Goal: Task Accomplishment & Management: Complete application form

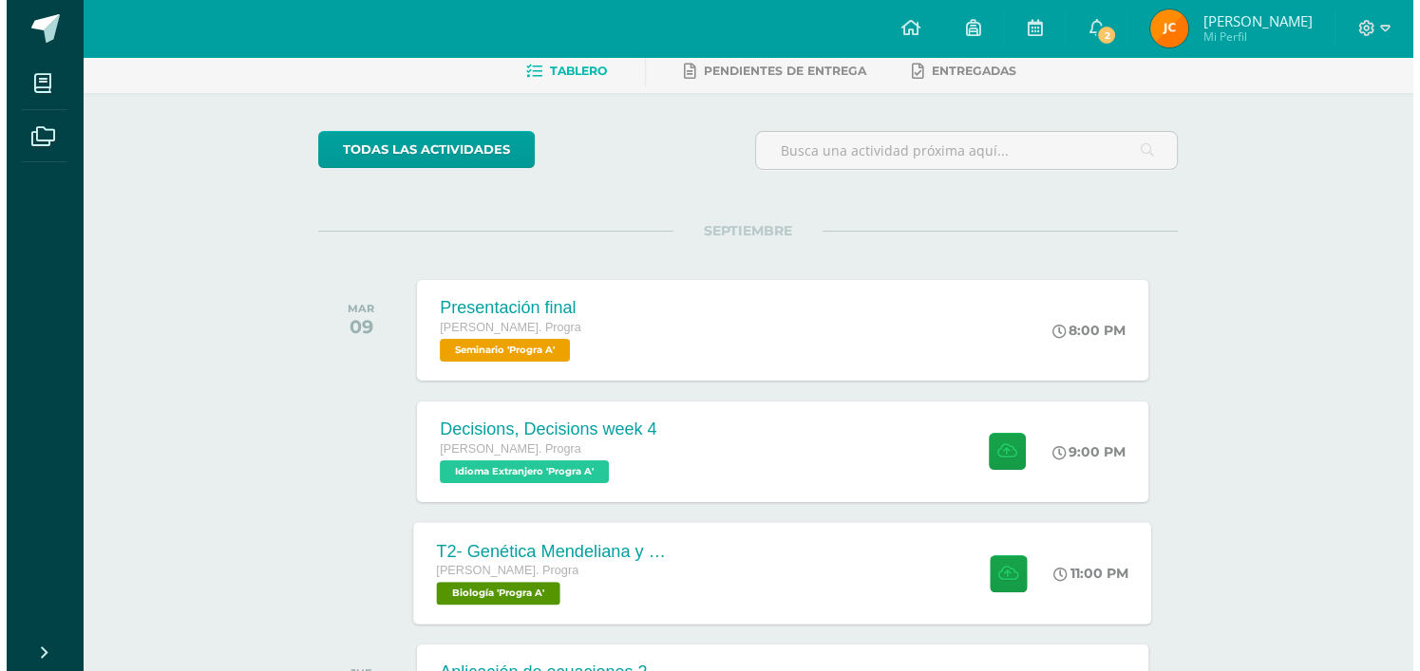
scroll to position [190, 0]
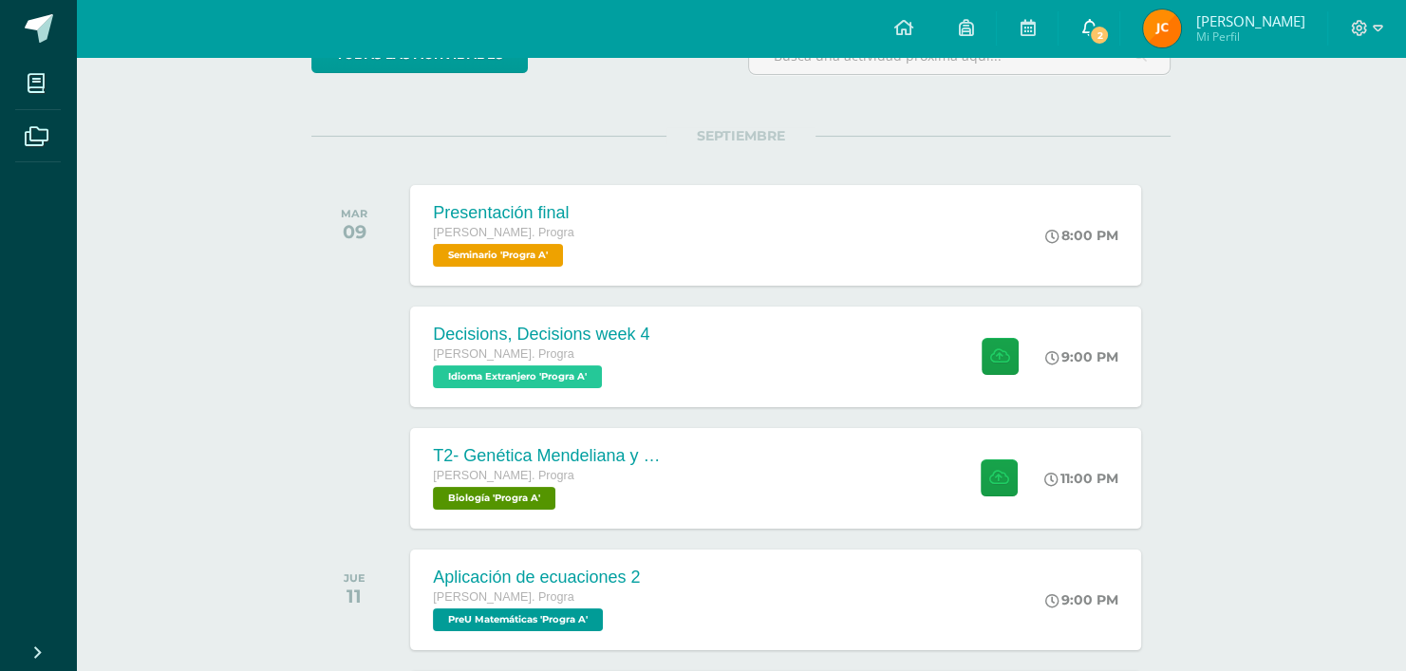
click at [1098, 21] on link "2" at bounding box center [1089, 28] width 61 height 57
click at [507, 329] on div "Decisions, Decisions week 4" at bounding box center [539, 335] width 218 height 20
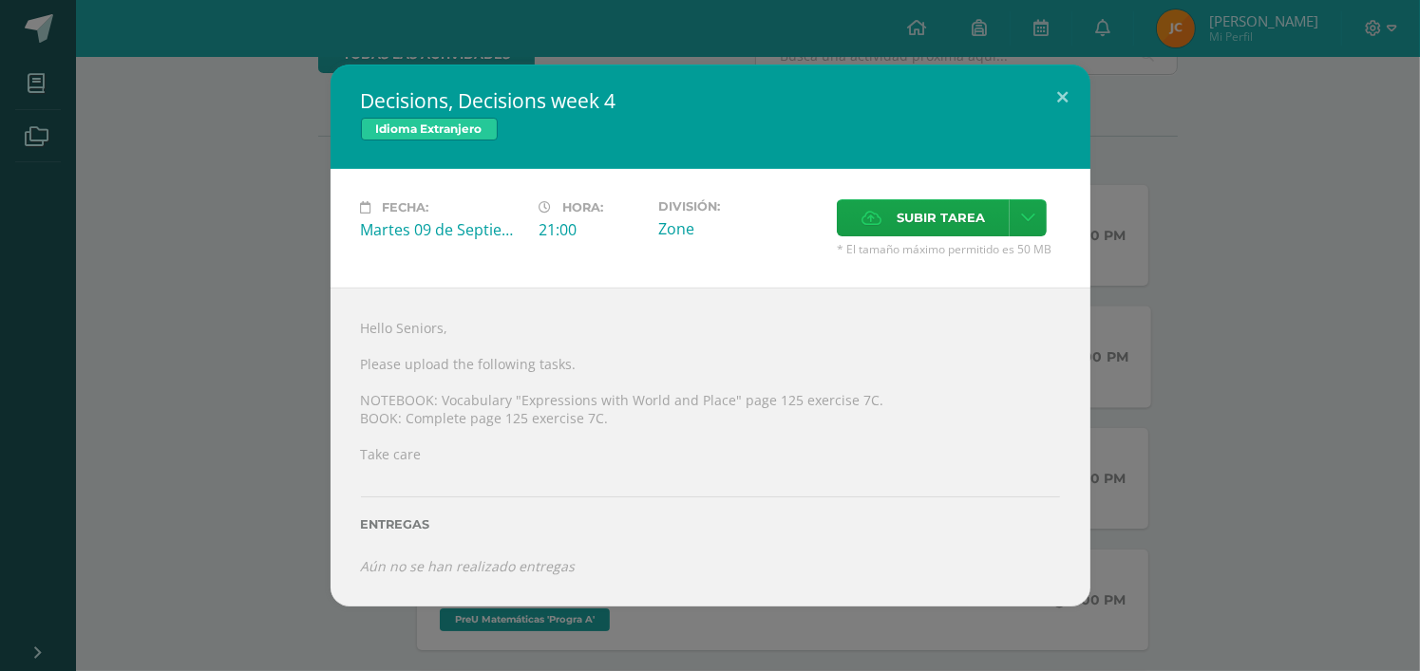
click at [231, 252] on div "Decisions, Decisions week 4 Idioma Extranjero Fecha: Martes 09 de Septiembre Ho…" at bounding box center [710, 335] width 1405 height 541
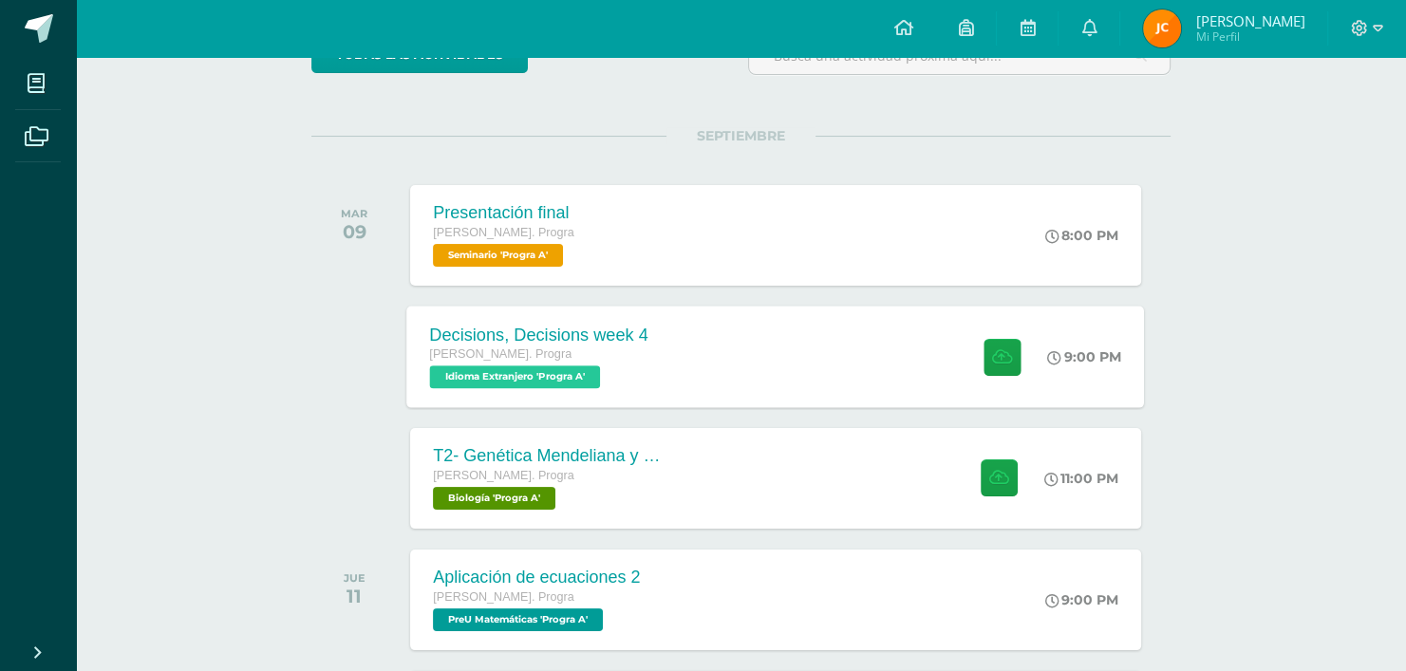
click at [507, 341] on div "Decisions, Decisions week 4" at bounding box center [539, 335] width 218 height 20
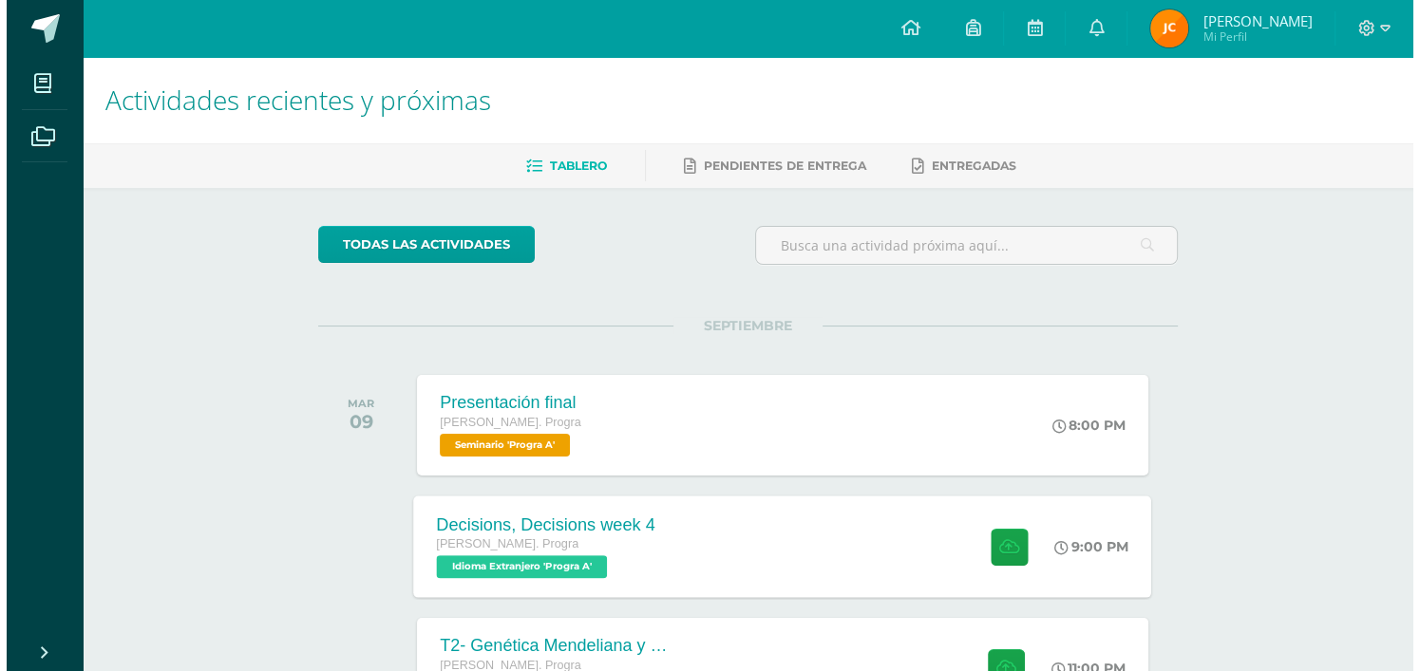
scroll to position [95, 0]
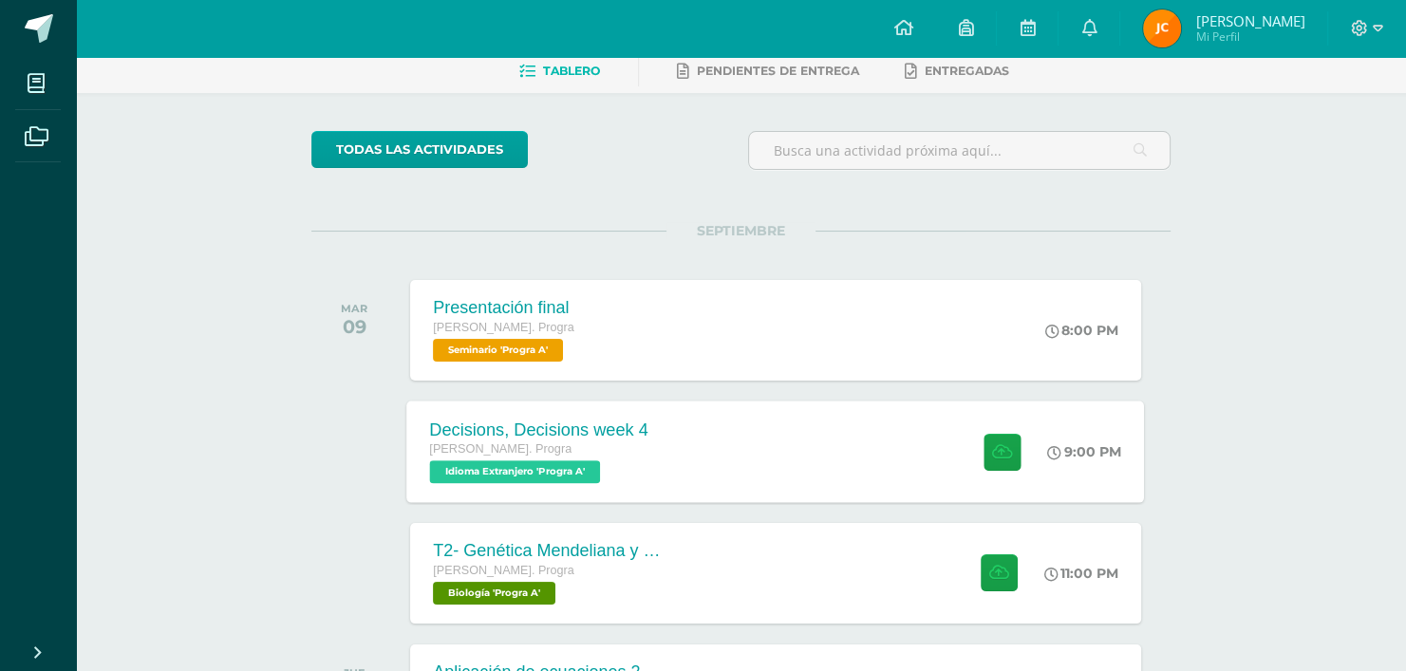
click at [753, 469] on div "Decisions, Decisions week 4 Quinto Bach. Progra Idioma Extranjero 'Progra A' 9:…" at bounding box center [776, 452] width 738 height 102
click at [913, 435] on div "Decisions, Decisions week 4 Quinto Bach. Progra Idioma Extranjero 'Progra A' 9:…" at bounding box center [776, 452] width 738 height 102
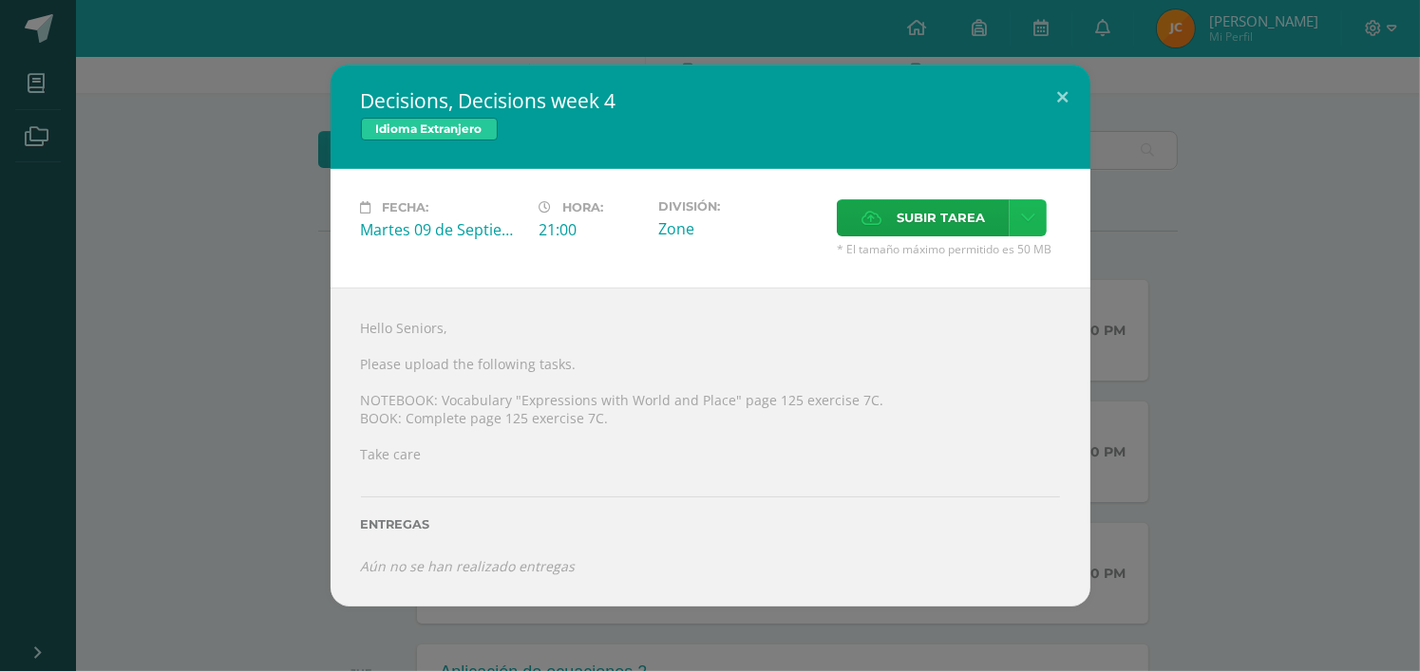
click at [1025, 214] on icon at bounding box center [1028, 218] width 14 height 16
click at [1004, 267] on link "Subir enlace" at bounding box center [960, 259] width 190 height 29
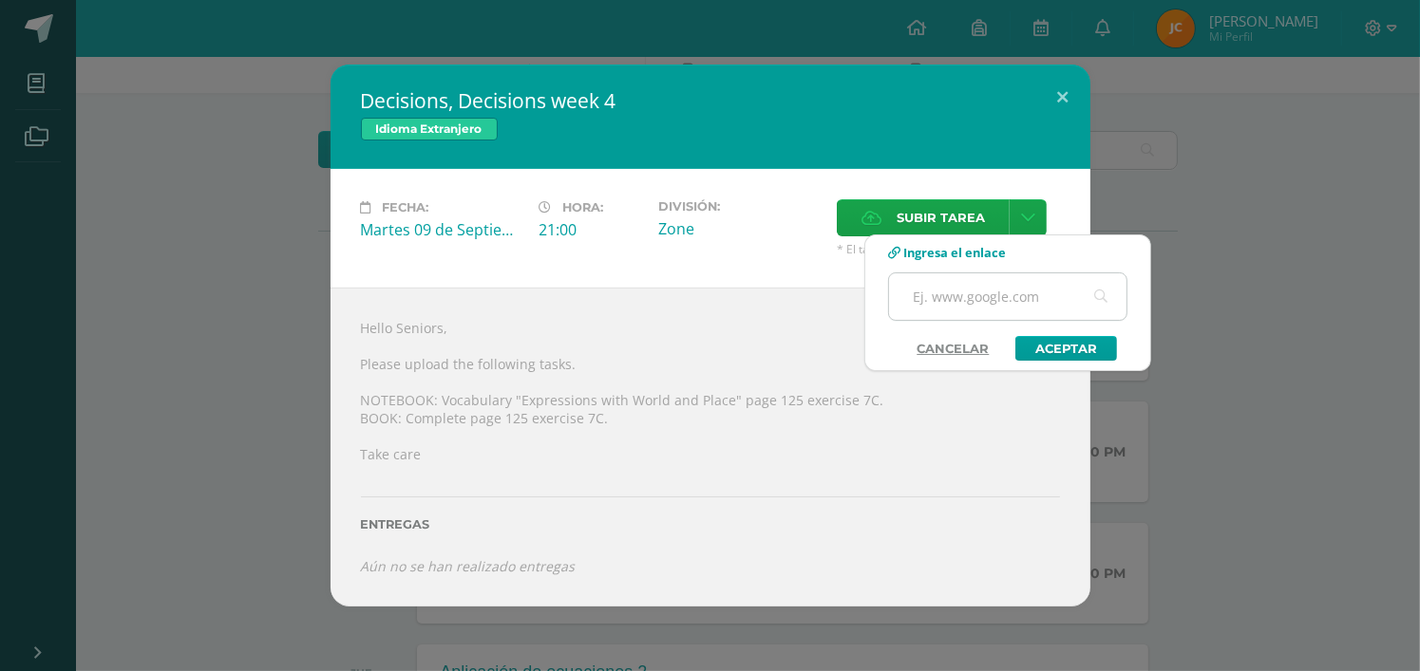
click at [968, 291] on input "text" at bounding box center [1007, 296] width 237 height 47
click at [1017, 292] on input "text" at bounding box center [1007, 296] width 237 height 47
paste input "[URL][DOMAIN_NAME]"
type input "[URL][DOMAIN_NAME]"
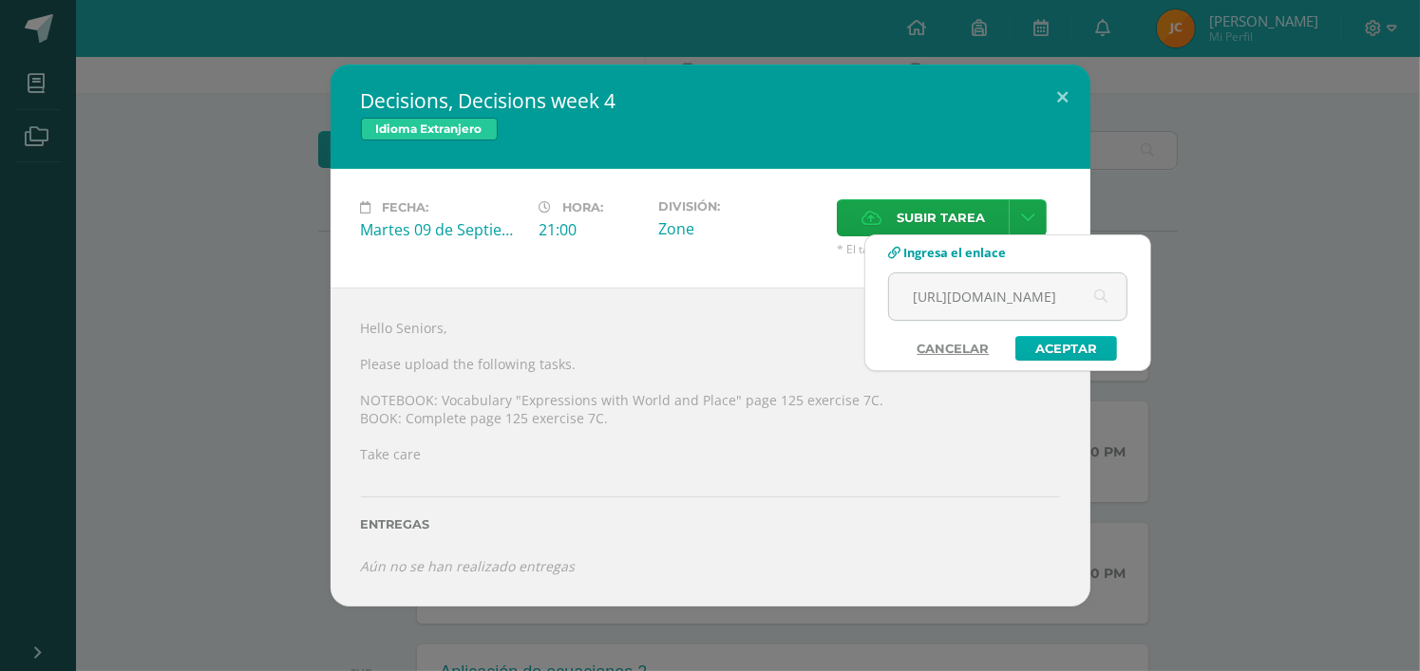
scroll to position [0, 0]
click at [1076, 346] on link "Aceptar" at bounding box center [1066, 348] width 102 height 25
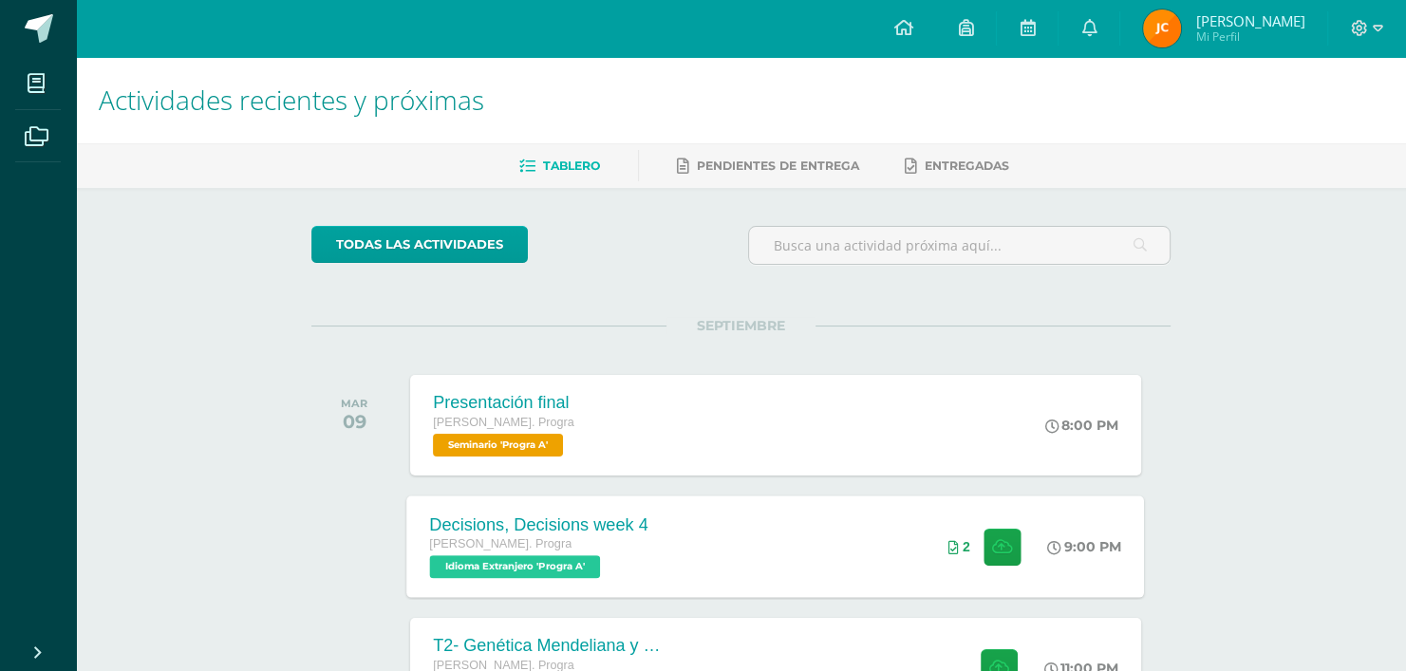
scroll to position [190, 0]
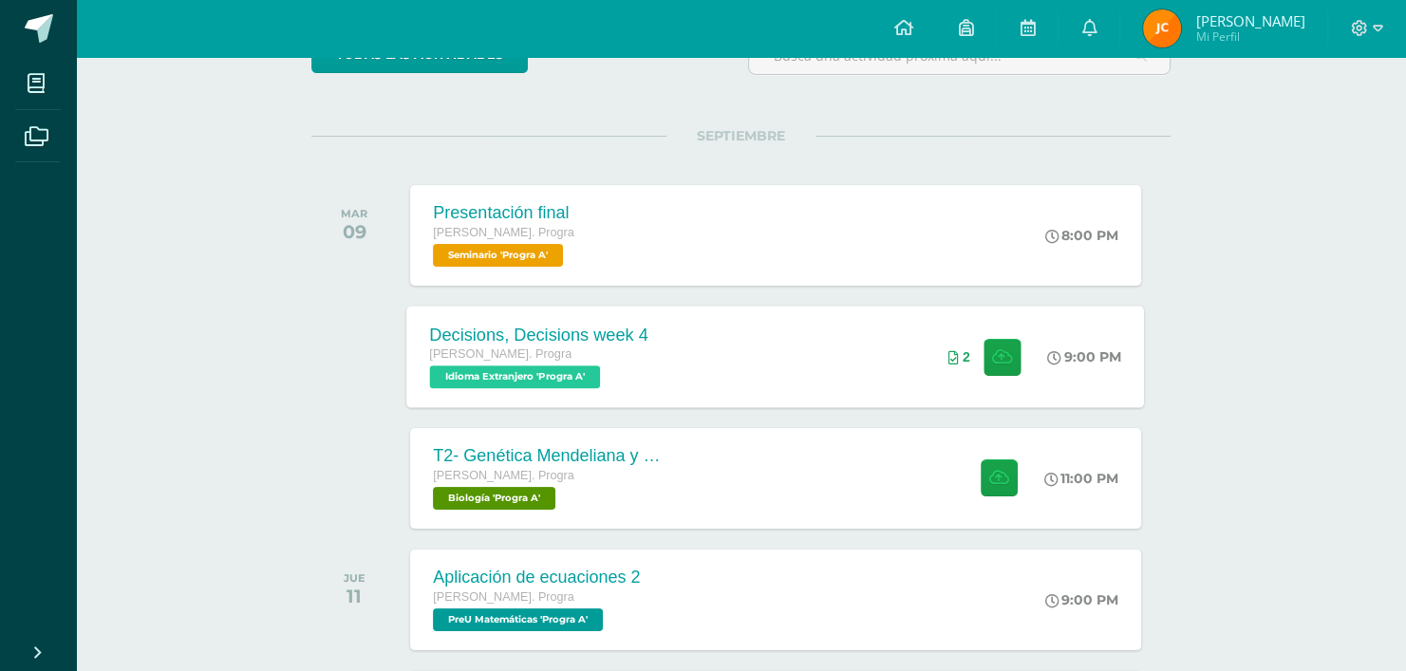
click at [723, 322] on div "Decisions, Decisions week 4 [PERSON_NAME]. Progra Idioma Extranjero 'Progra A' …" at bounding box center [776, 357] width 738 height 102
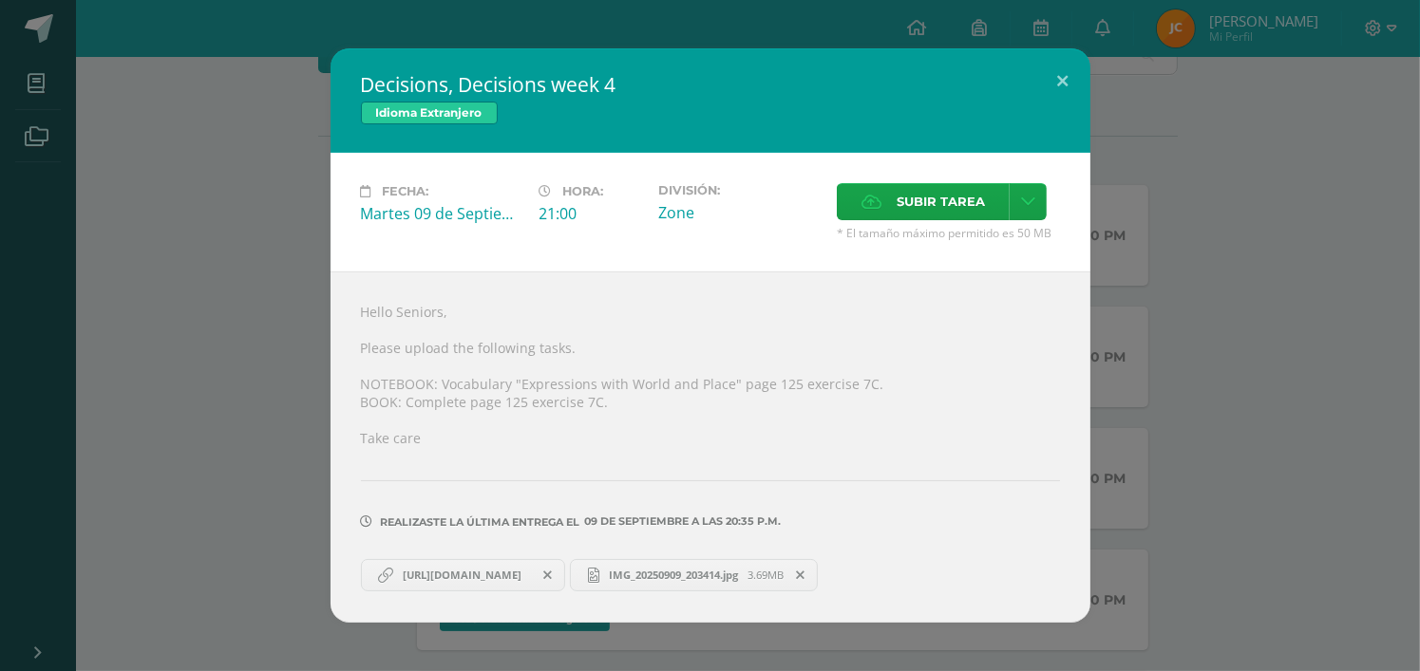
click at [564, 573] on span at bounding box center [548, 575] width 32 height 21
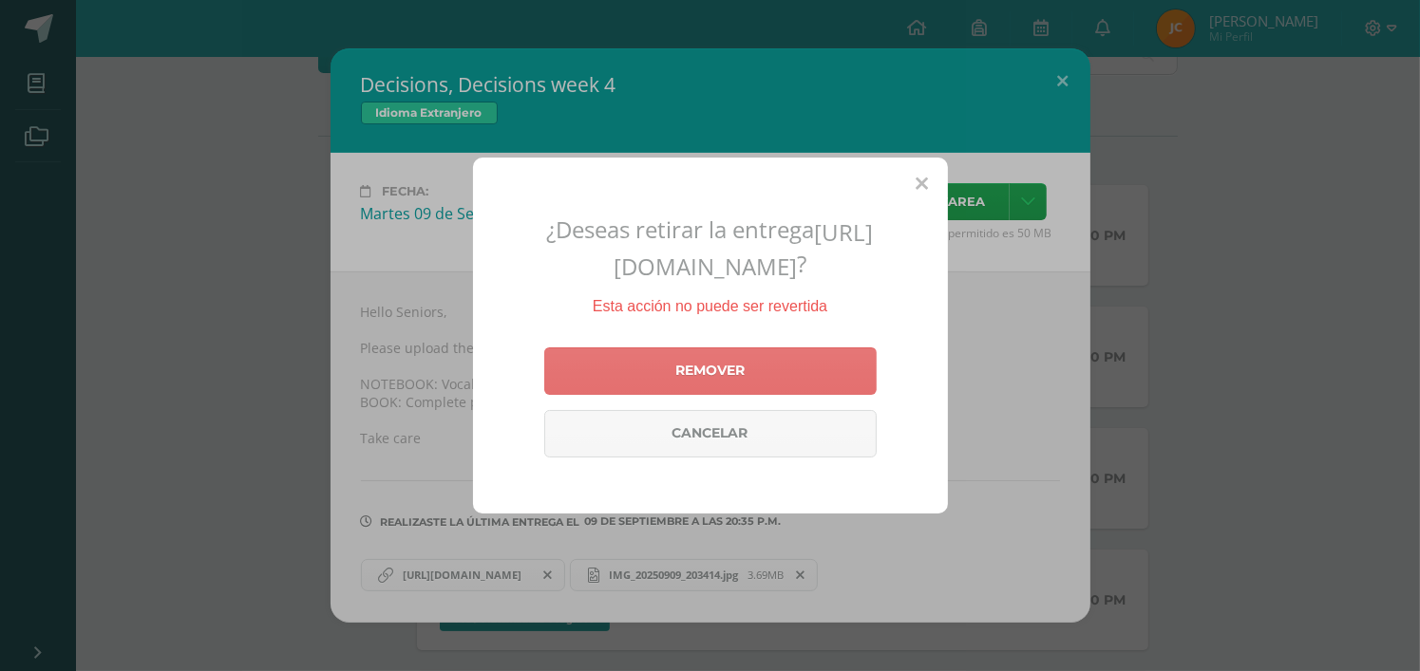
drag, startPoint x: 614, startPoint y: 428, endPoint x: 604, endPoint y: 390, distance: 39.4
click at [614, 428] on div "Remover Cancelar" at bounding box center [710, 402] width 332 height 125
click at [604, 390] on link "Remover" at bounding box center [710, 371] width 332 height 47
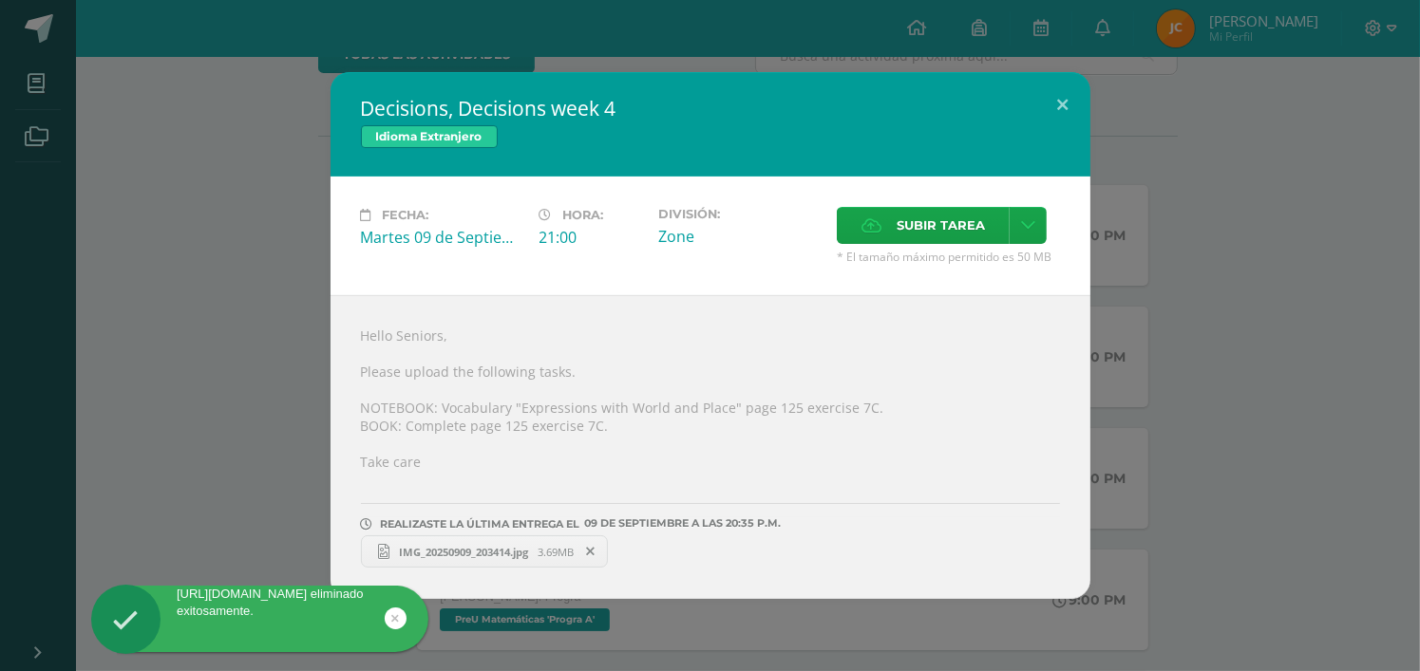
click at [607, 545] on span at bounding box center [591, 551] width 32 height 21
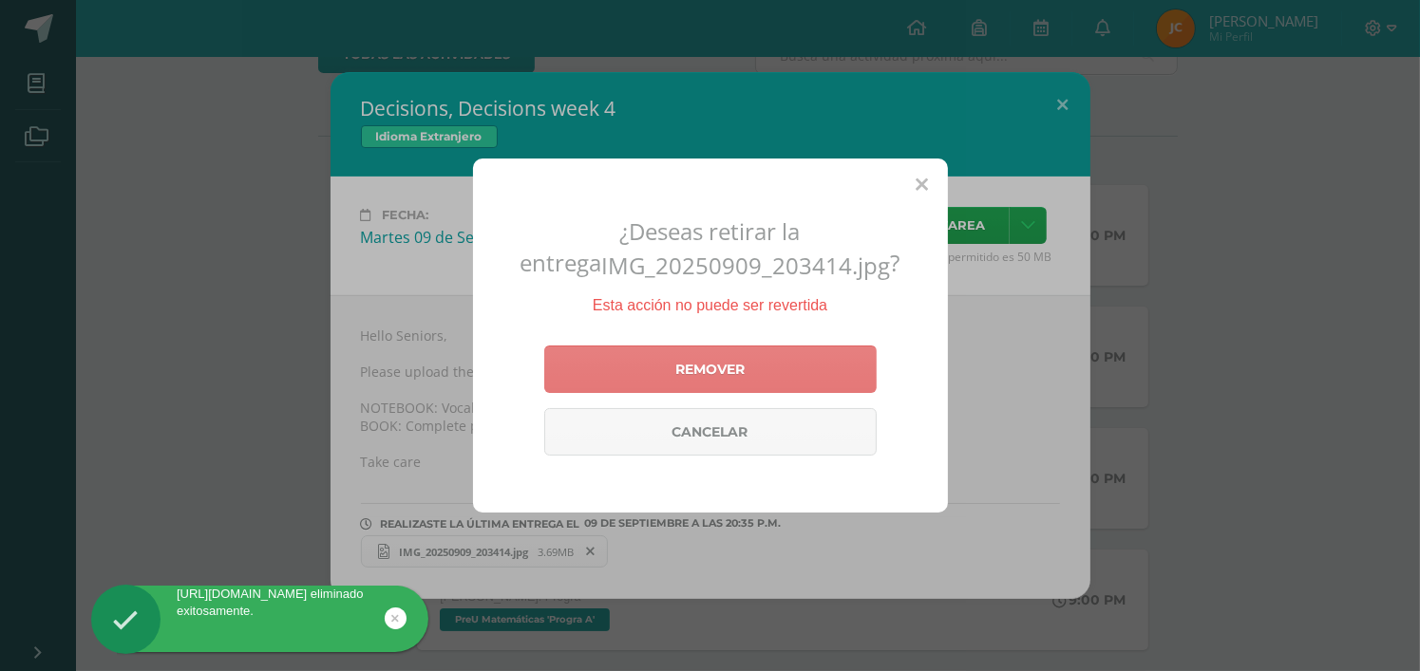
click at [621, 379] on link "Remover" at bounding box center [710, 369] width 332 height 47
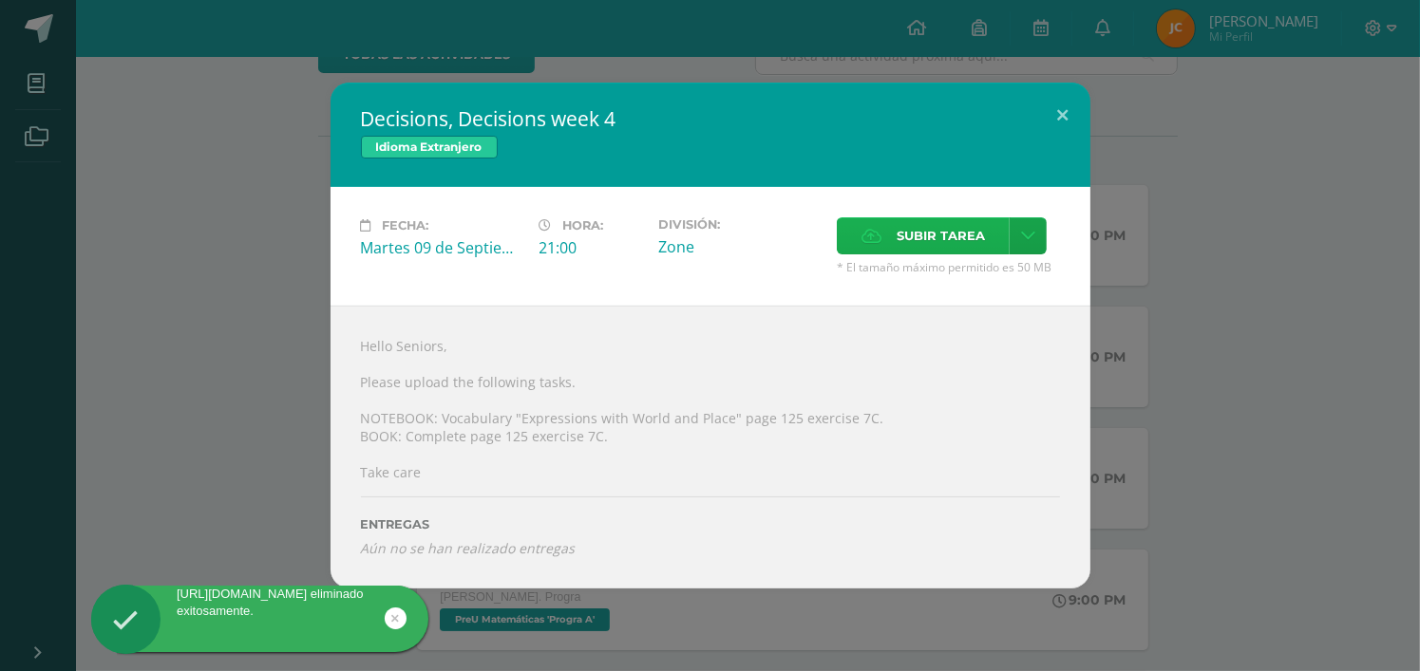
click at [888, 230] on label "Subir tarea" at bounding box center [923, 235] width 173 height 37
click at [0, 0] on input "Subir tarea" at bounding box center [0, 0] width 0 height 0
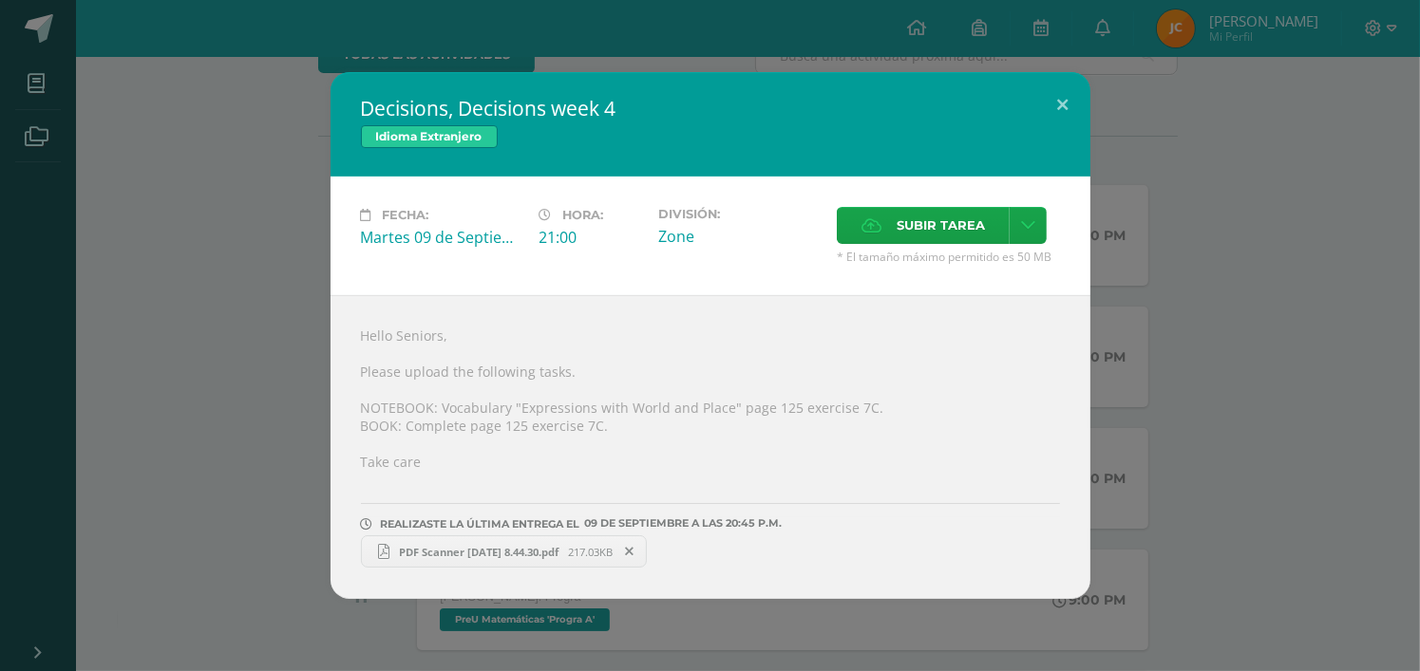
click at [467, 545] on span "PDF Scanner 090925 8.44.30.pdf" at bounding box center [478, 552] width 179 height 14
click at [1168, 177] on div "Decisions, Decisions week 4 Idioma Extranjero Fecha: Martes 09 de Septiembre Ho…" at bounding box center [710, 335] width 1405 height 527
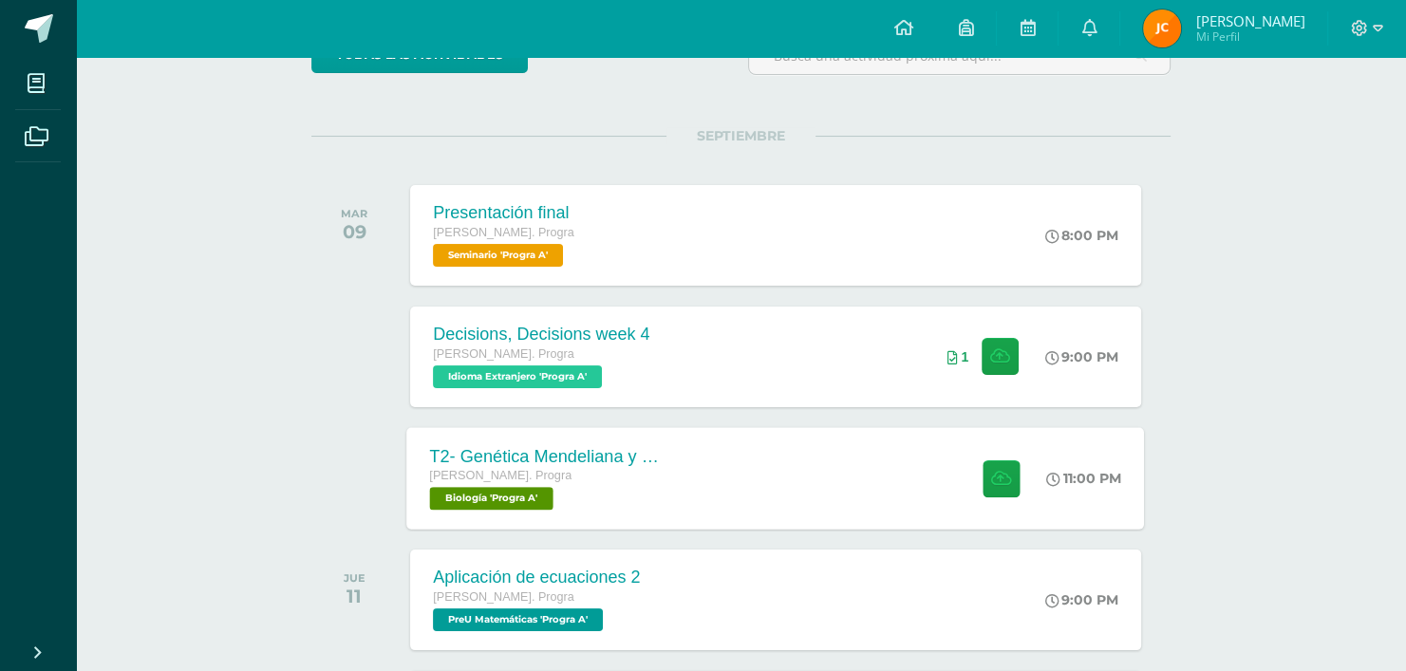
click at [797, 480] on div "T2- Genética Mendeliana y sus aplicaciones Quinto Bach. Progra Biología 'Progra…" at bounding box center [776, 478] width 738 height 102
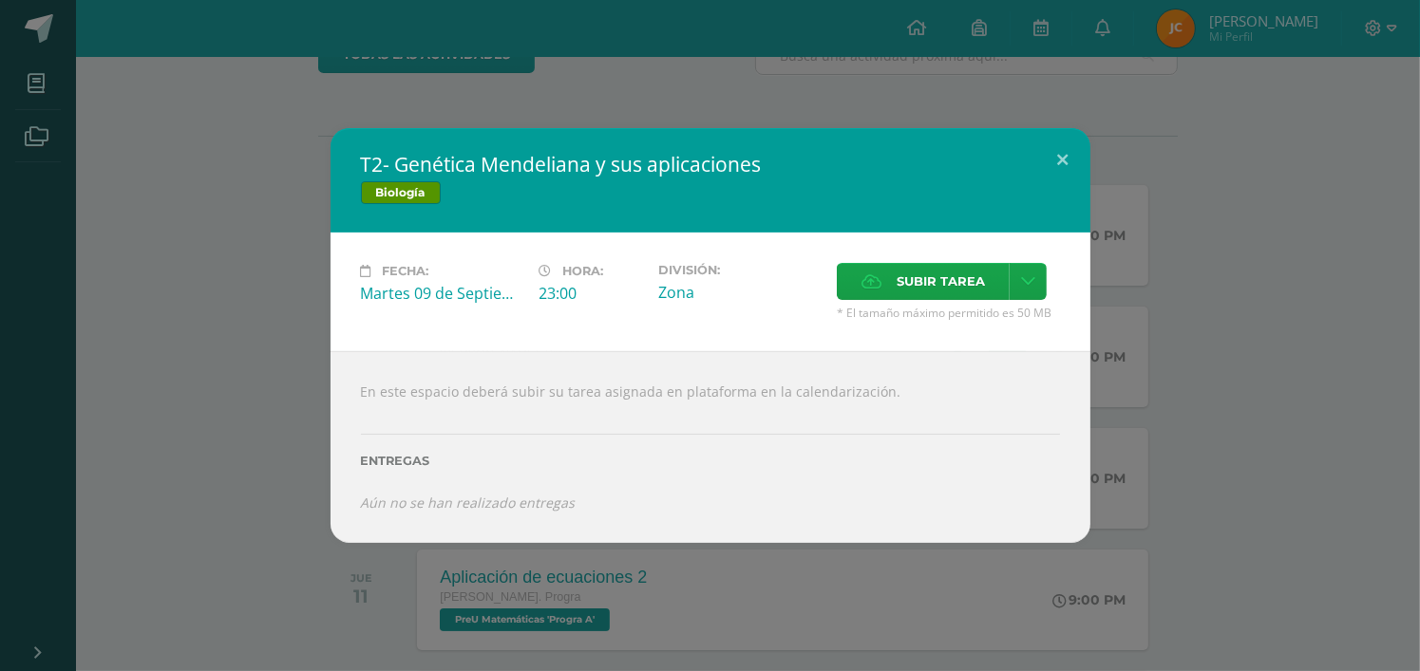
click at [1192, 372] on div "T2- Genética Mendeliana y sus aplicaciones Biología Fecha: Martes 09 de Septiem…" at bounding box center [710, 335] width 1405 height 415
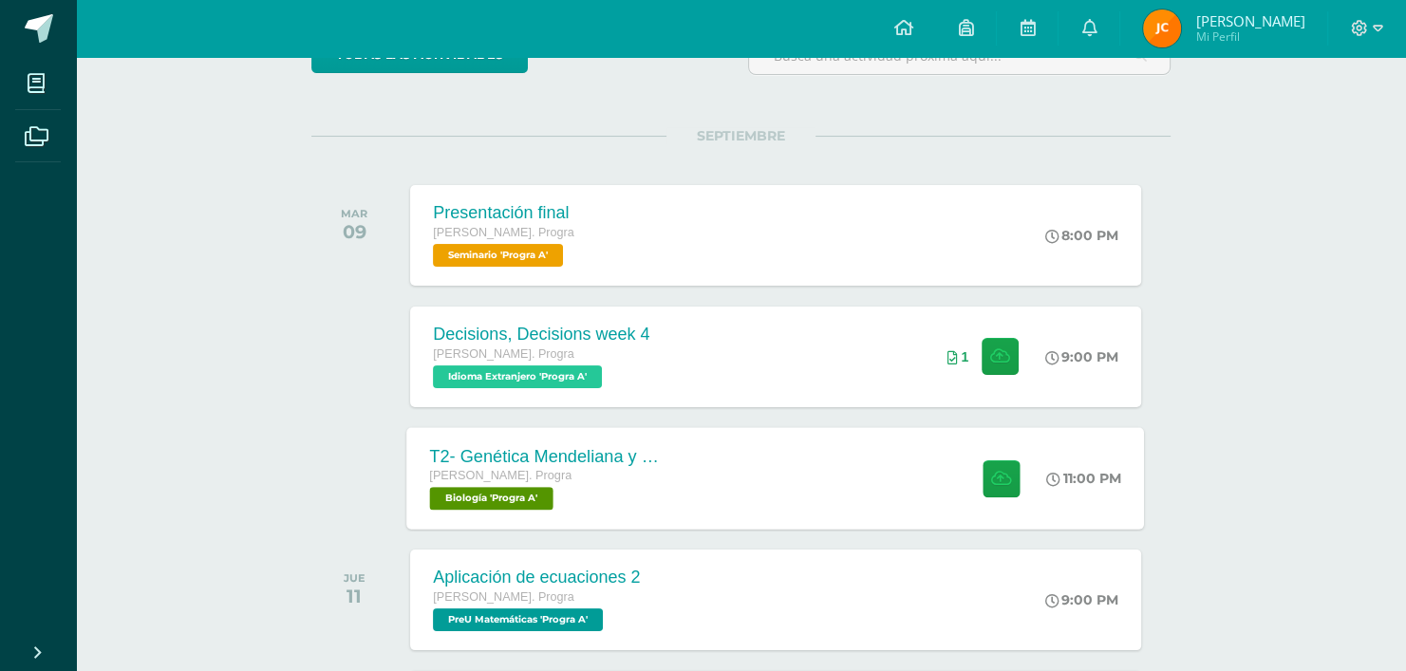
click at [501, 509] on span "Biología 'Progra A'" at bounding box center [491, 498] width 123 height 23
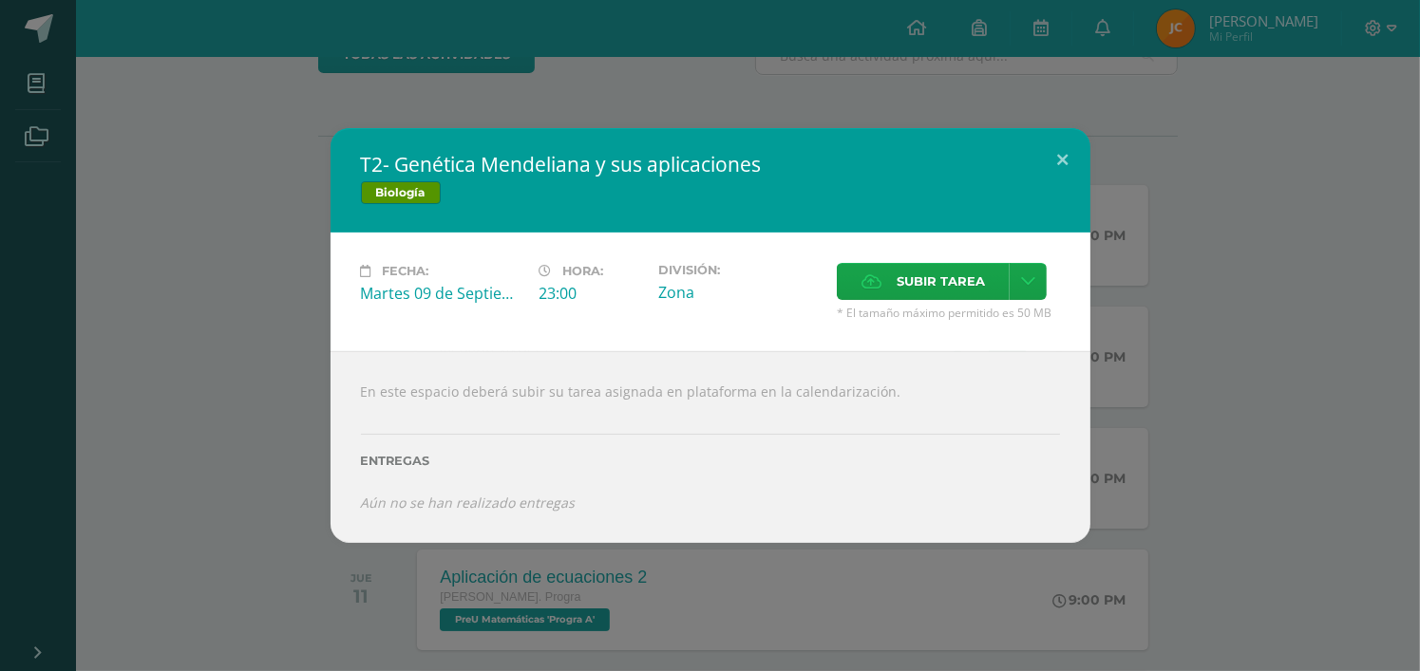
click at [203, 379] on div "T2- Genética Mendeliana y sus aplicaciones Biología Fecha: Martes 09 de Septiem…" at bounding box center [710, 335] width 1405 height 415
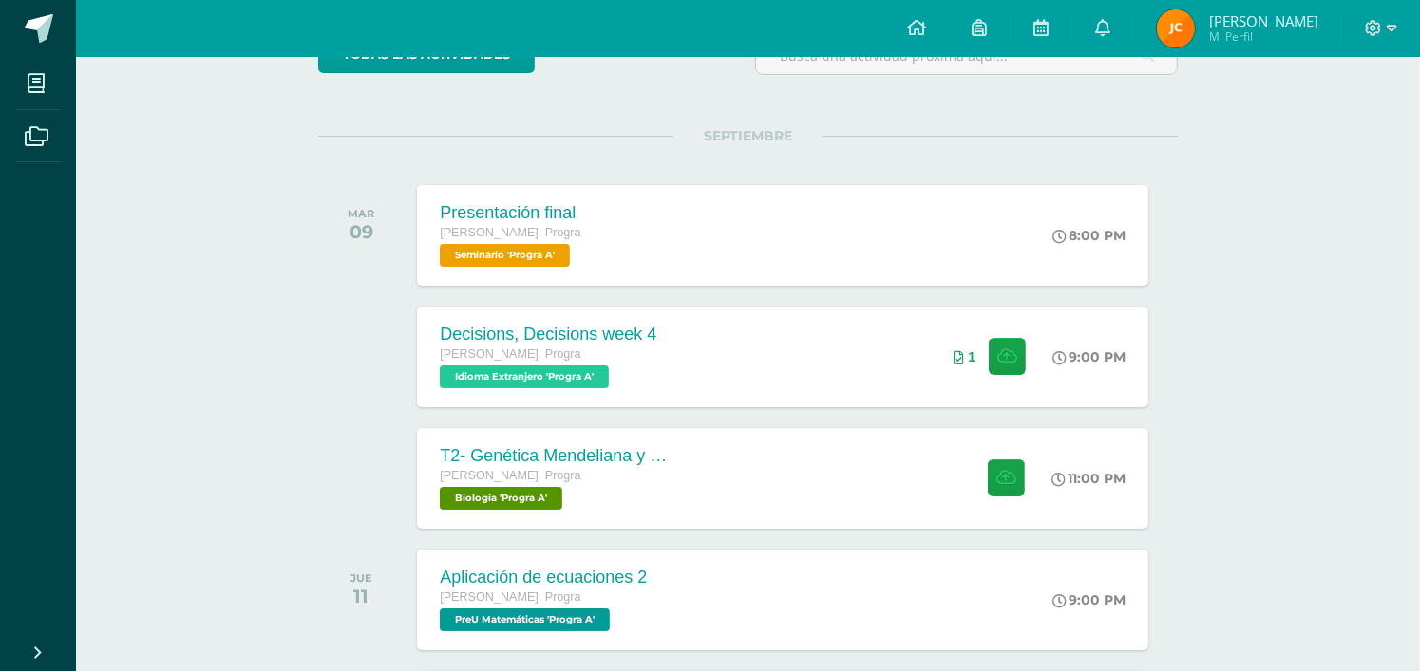
click at [59, 186] on div "T2- Genética Mendeliana y sus aplicaciones Biología Fecha: Martes 09 de Septiem…" at bounding box center [710, 335] width 1405 height 415
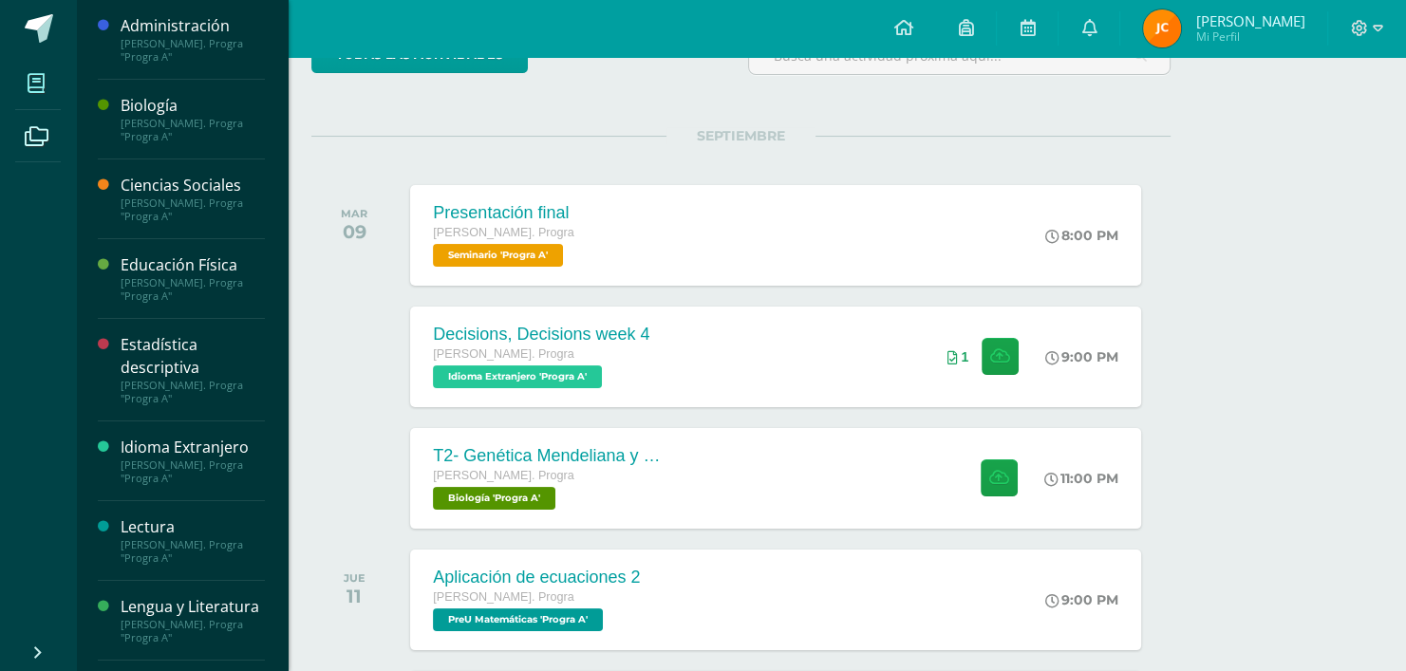
click at [44, 101] on span at bounding box center [36, 83] width 43 height 43
click at [140, 121] on div "Quinto Bach. Progra "Progra A"" at bounding box center [193, 130] width 144 height 27
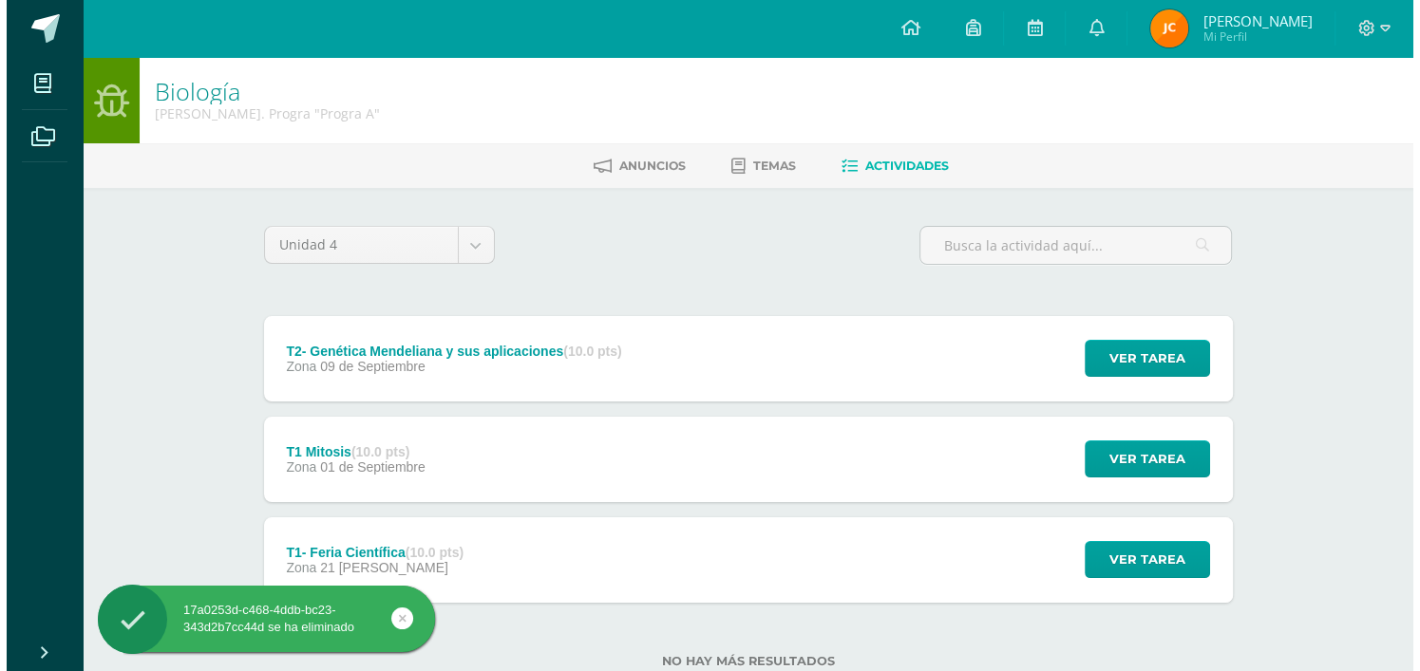
scroll to position [57, 0]
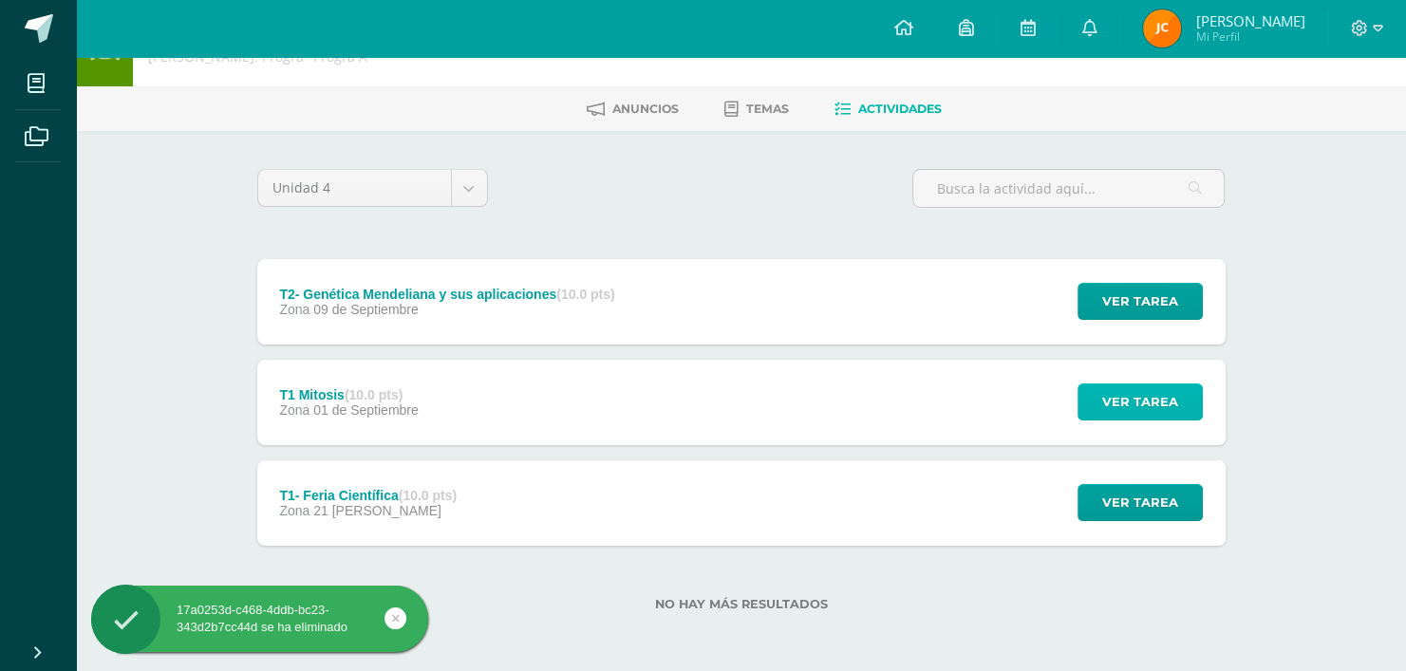
click at [1108, 390] on span "Ver tarea" at bounding box center [1141, 402] width 76 height 35
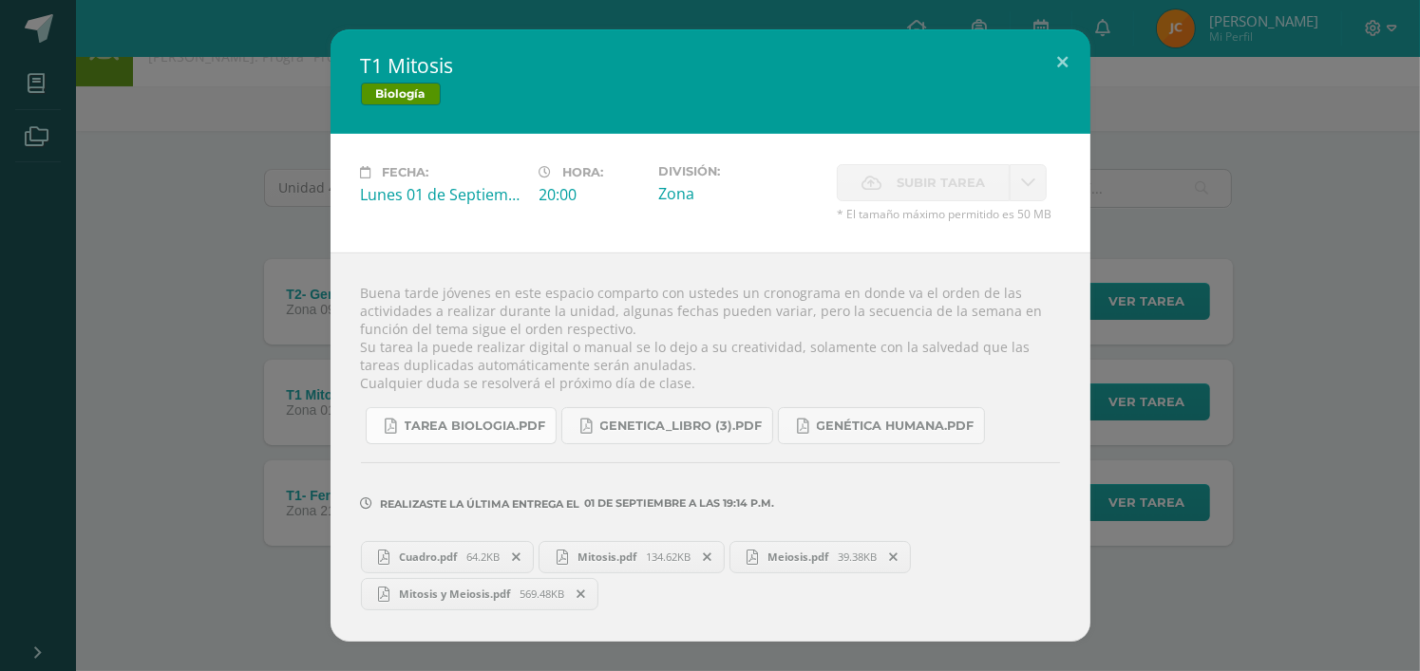
click at [497, 427] on span "Tarea biologia.pdf" at bounding box center [475, 426] width 141 height 15
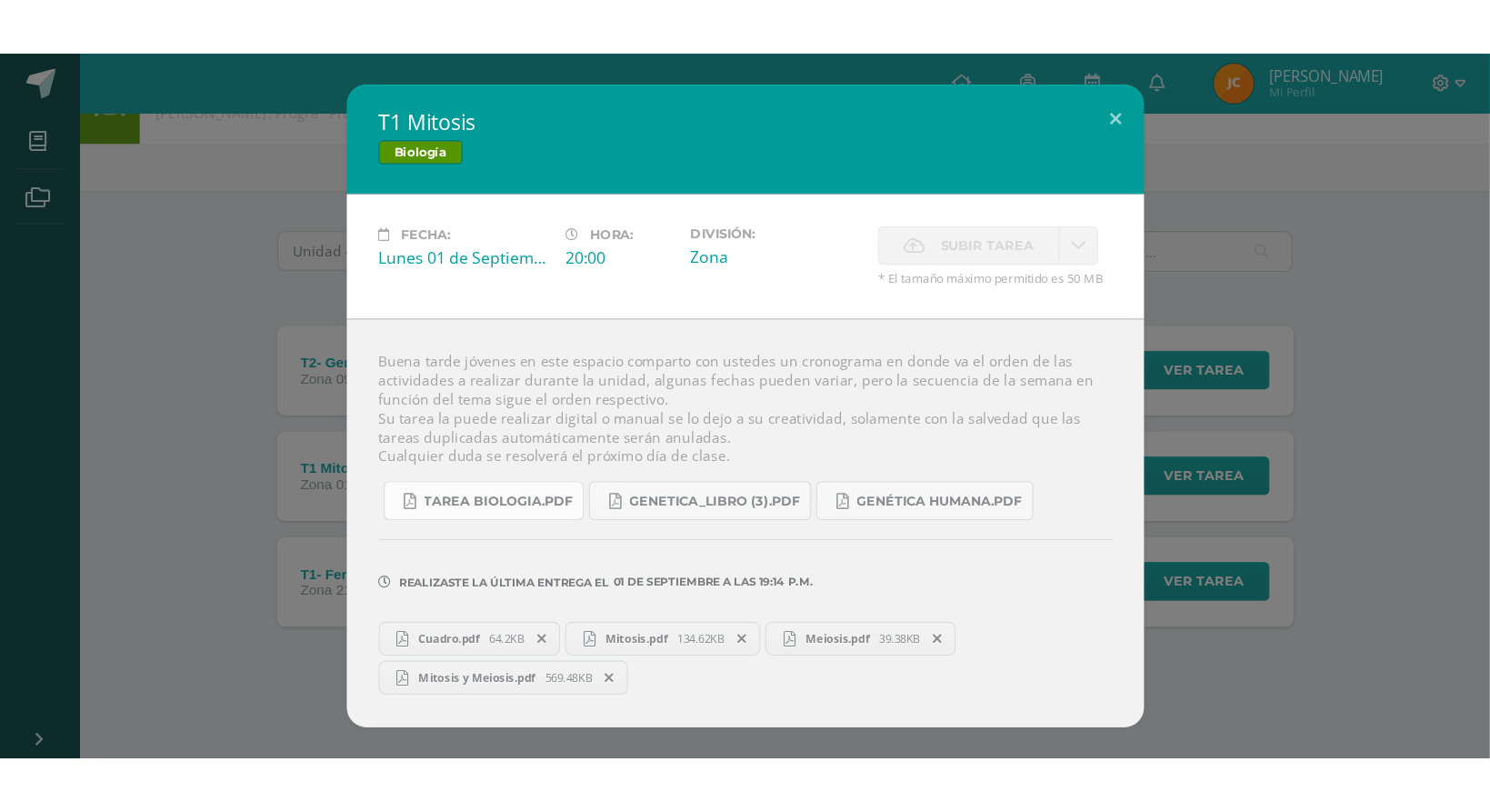
scroll to position [0, 0]
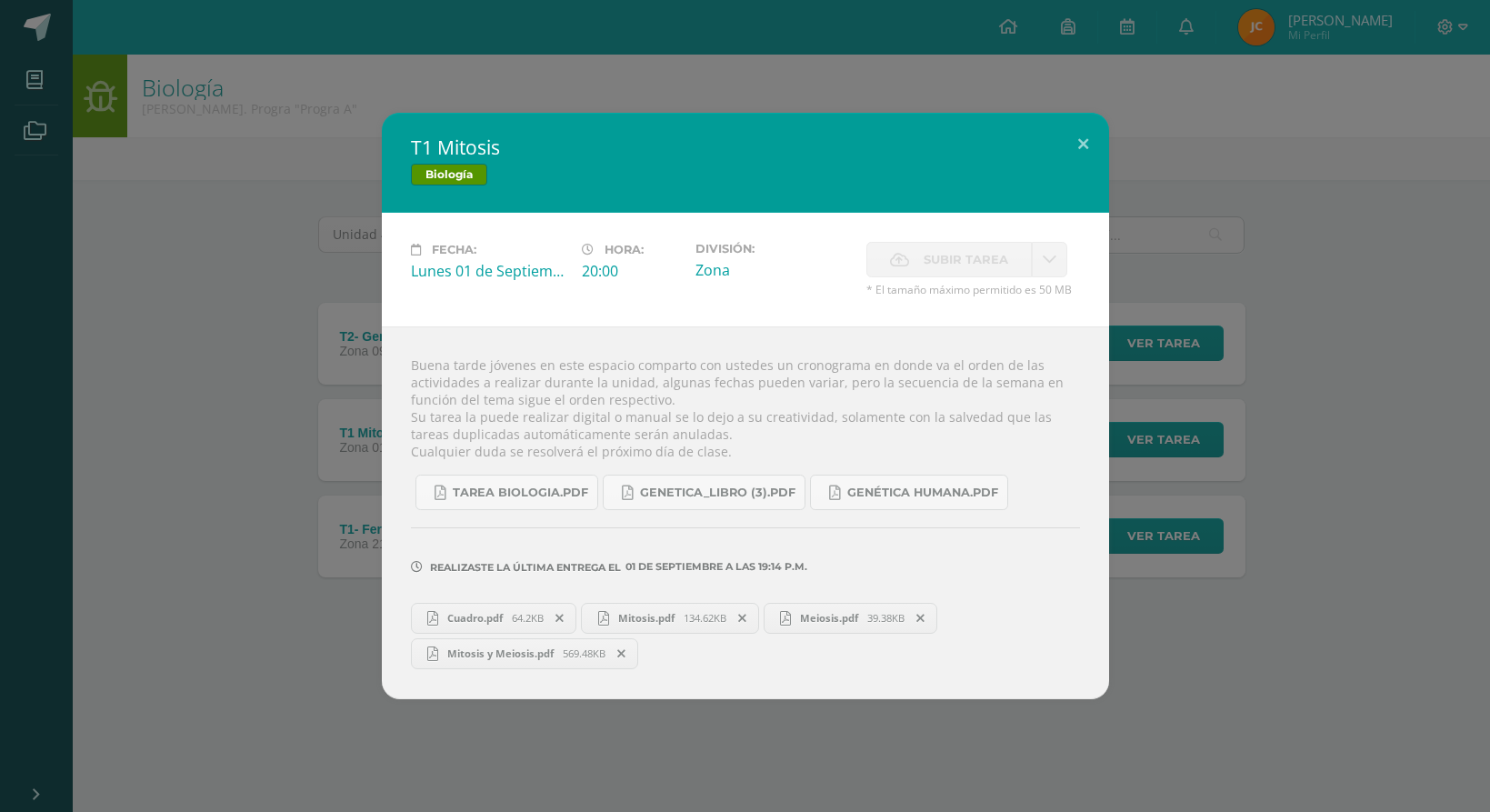
click at [1265, 157] on div "T1 Mitosis Biología Fecha: Lunes 01 de Septiembre Hora: 20:00 División: Zona Su…" at bounding box center [745, 406] width 1476 height 586
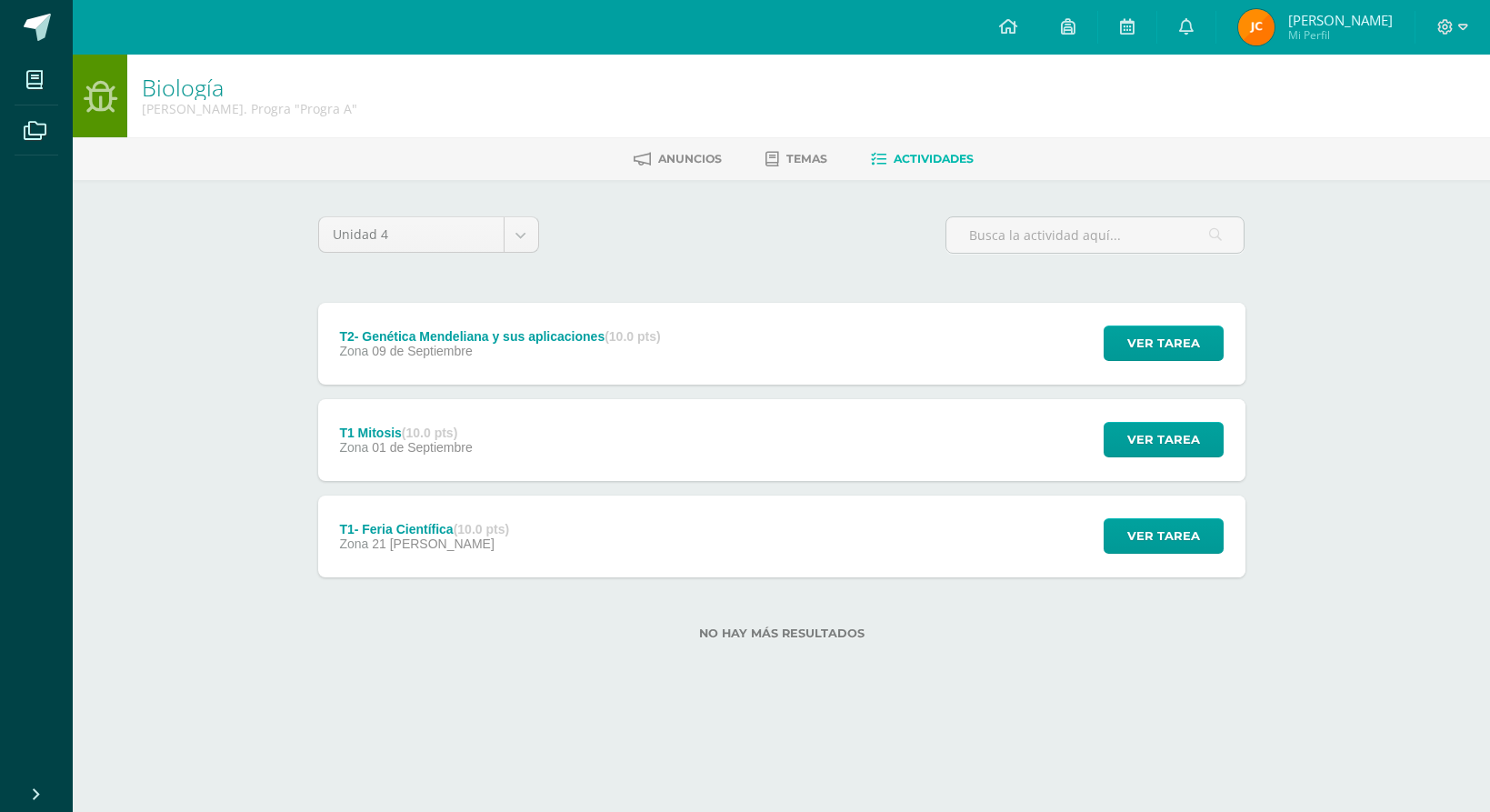
click at [1359, 27] on icon at bounding box center [1463, 27] width 10 height 16
click at [1359, 127] on span "Cerrar sesión" at bounding box center [1406, 124] width 81 height 17
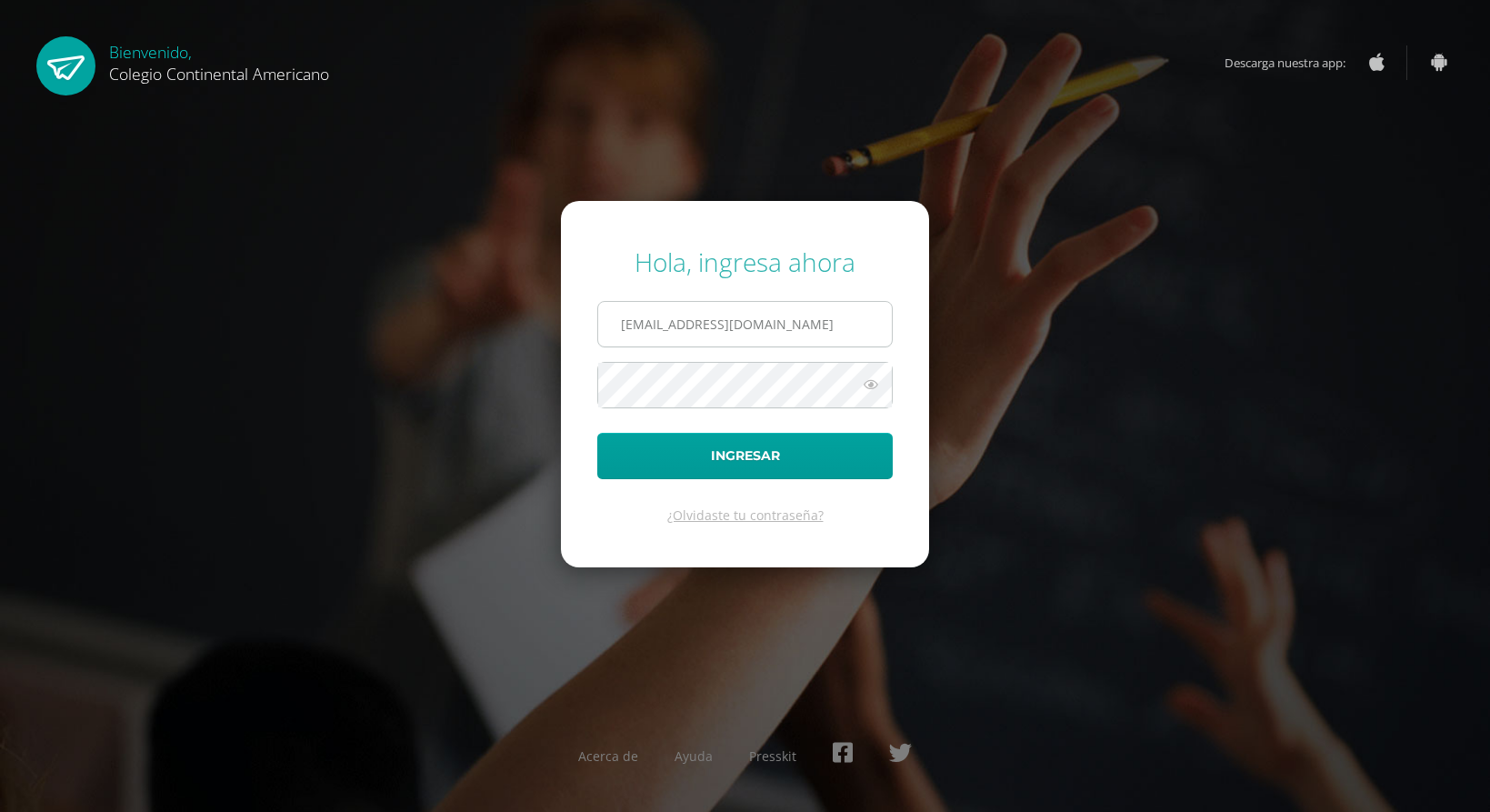
click at [729, 325] on input "colaj.ja@continentalamericano.edu.gt" at bounding box center [745, 324] width 294 height 45
type input "matias.lg@continentalamericano.edu.gt"
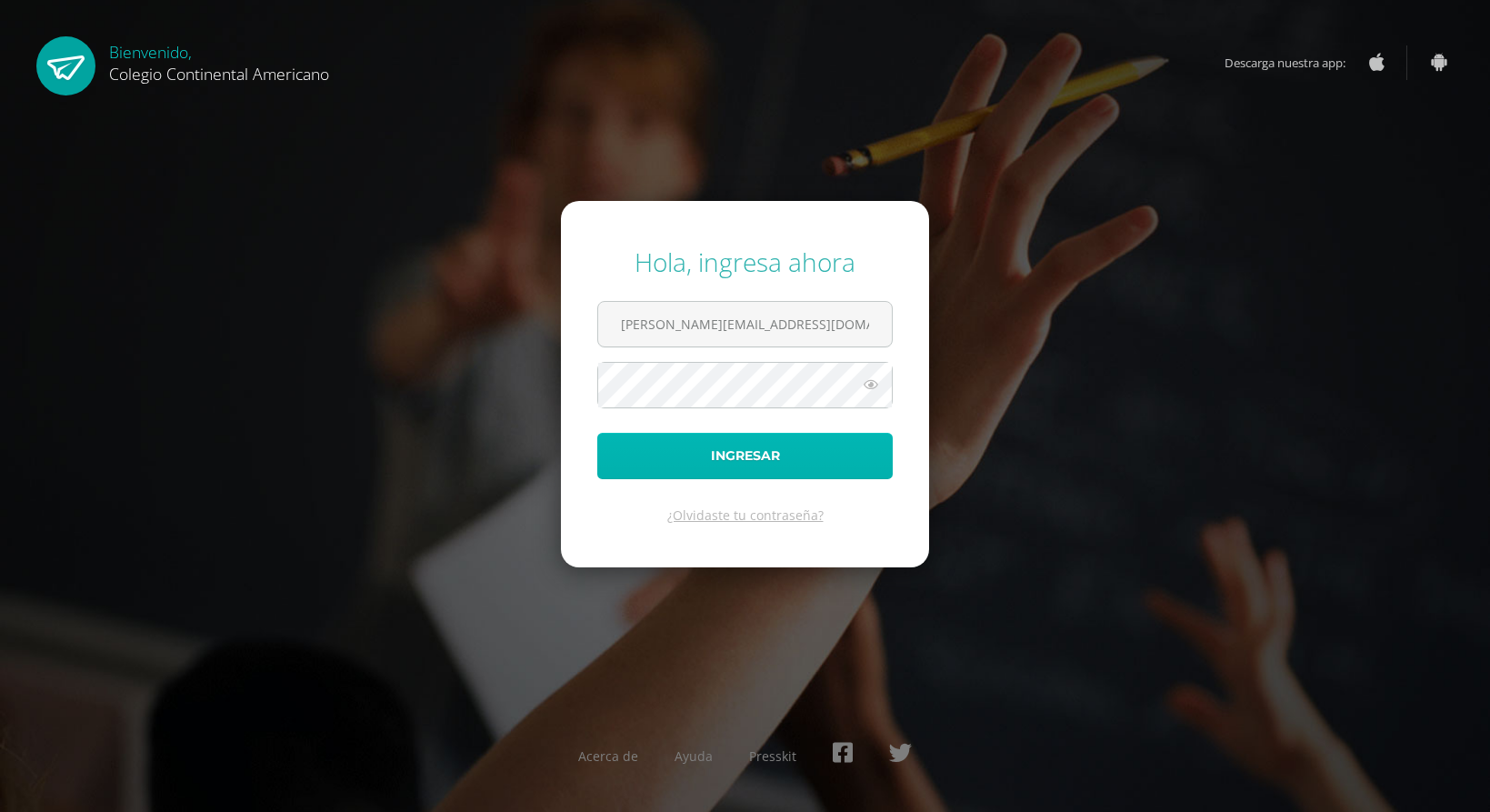
click at [728, 442] on button "Ingresar" at bounding box center [745, 456] width 296 height 46
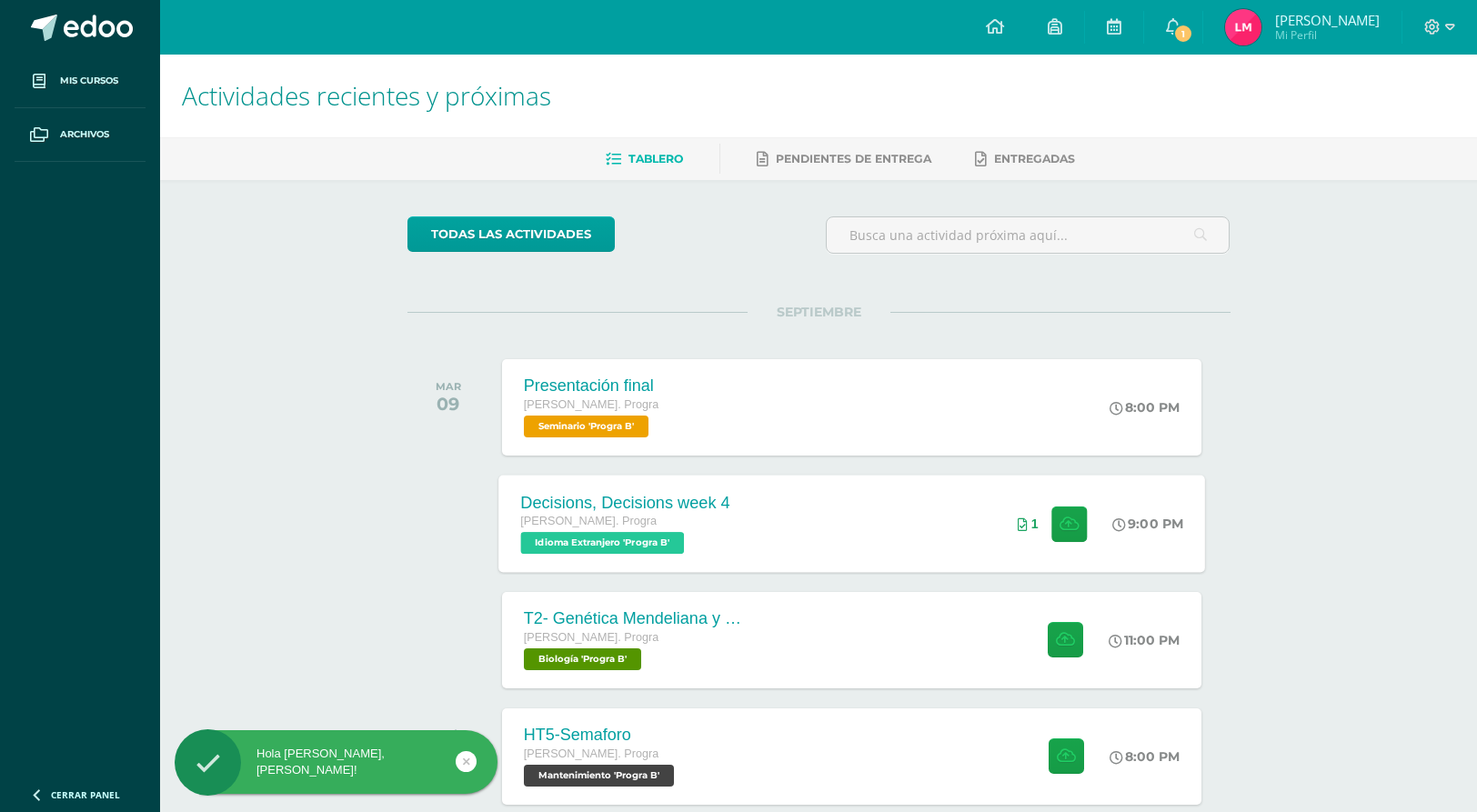
click at [846, 517] on div "Decisions, Decisions week 4 [PERSON_NAME]. Progra Idioma Extranjero 'Progra B' …" at bounding box center [852, 524] width 707 height 98
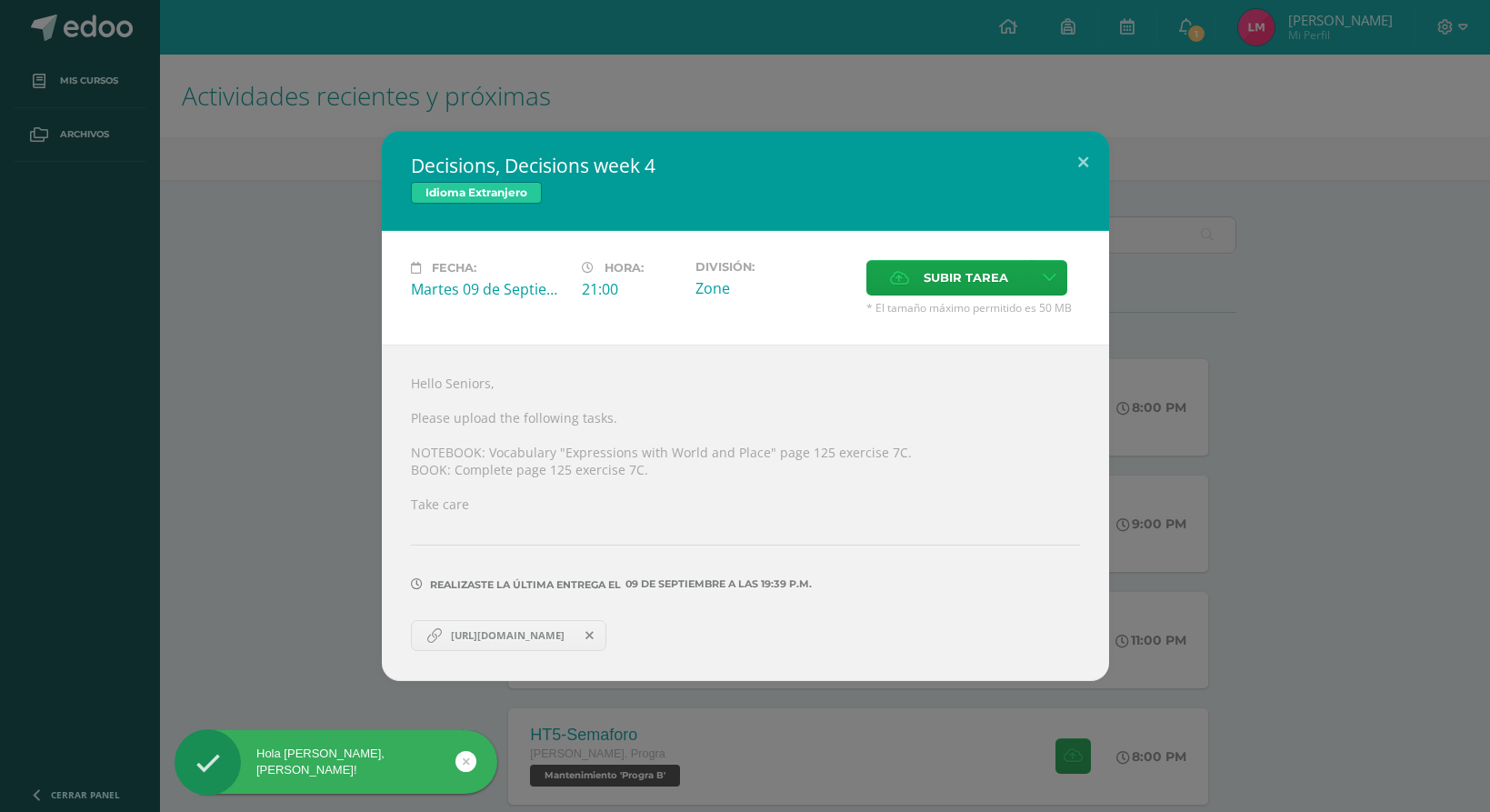
click at [201, 401] on div "Decisions, Decisions week 4 Idioma Extranjero Fecha: Martes 09 de Septiembre Ho…" at bounding box center [745, 406] width 1476 height 550
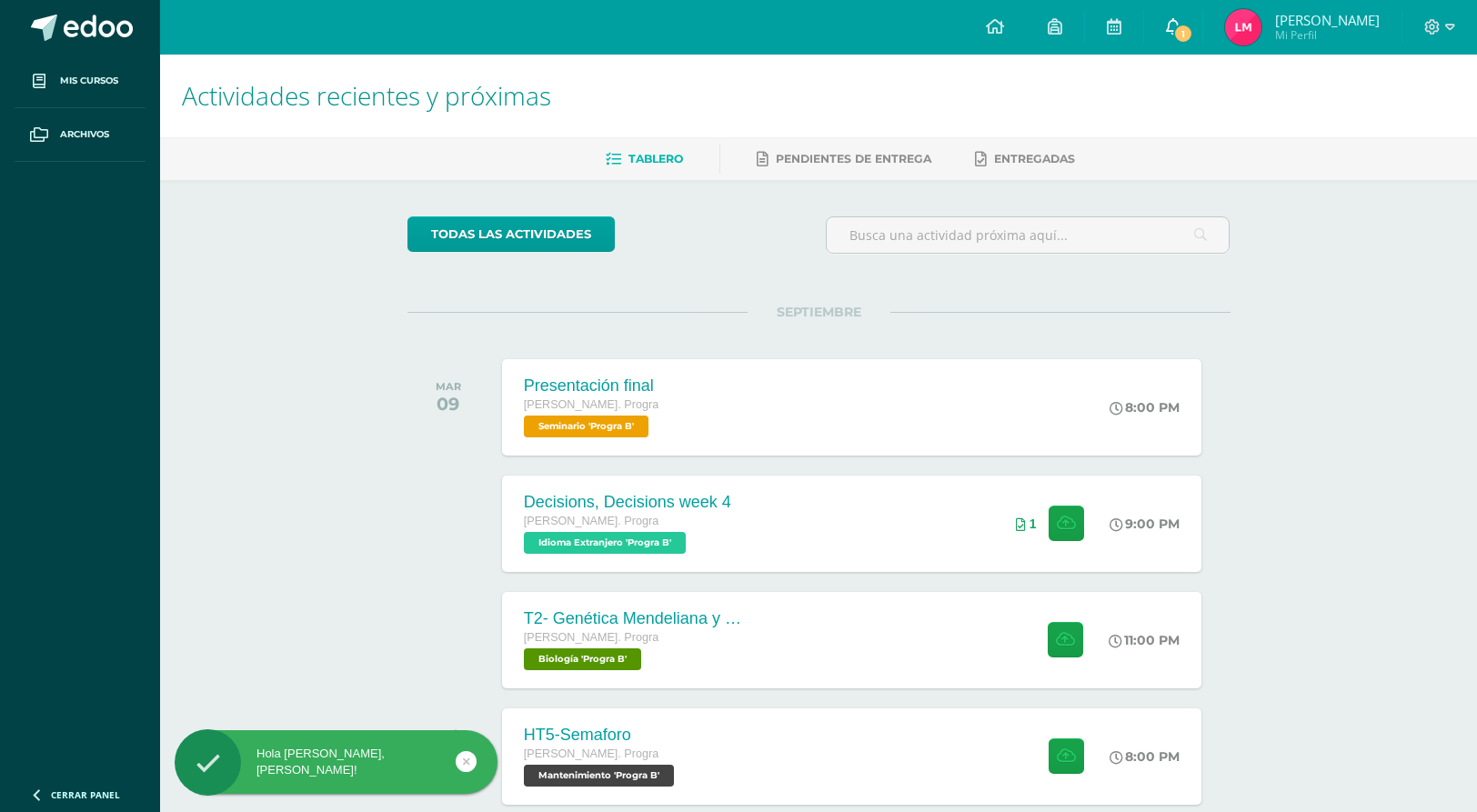
click at [1195, 14] on link "1" at bounding box center [1173, 27] width 58 height 55
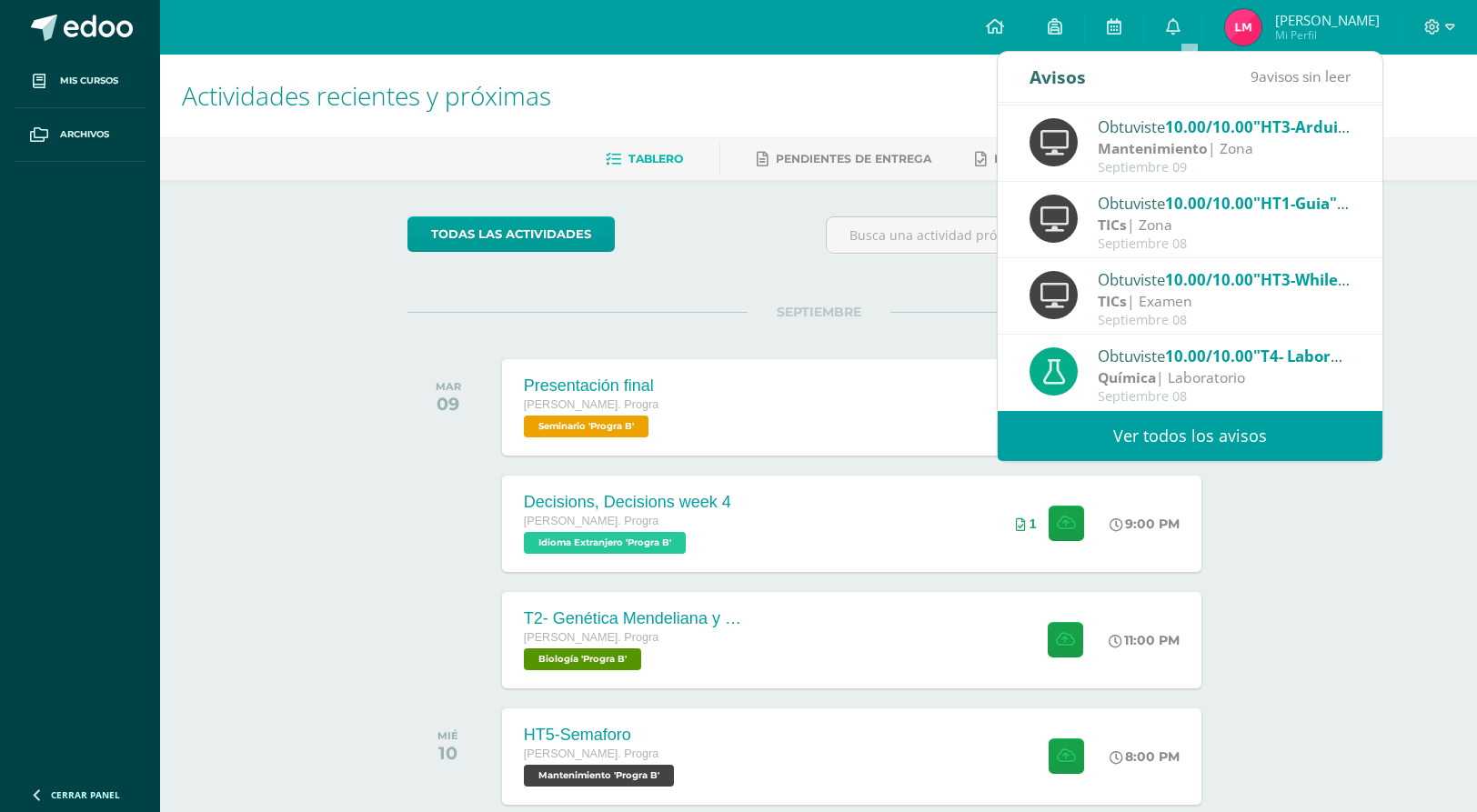
scroll to position [182, 0]
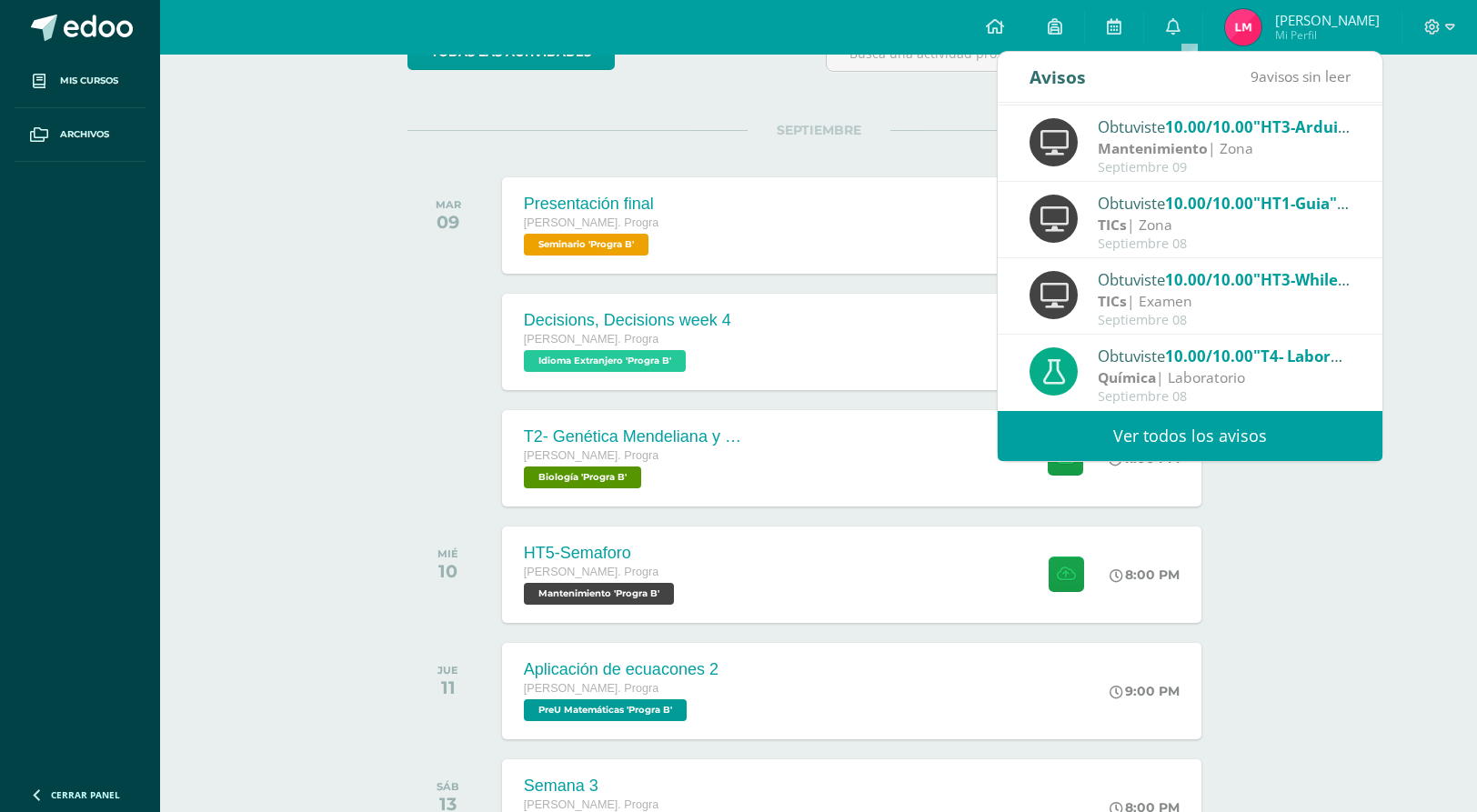
click at [1362, 611] on div "Actividades recientes y próximas Tablero Pendientes de entrega Entregadas todas…" at bounding box center [818, 421] width 1317 height 1097
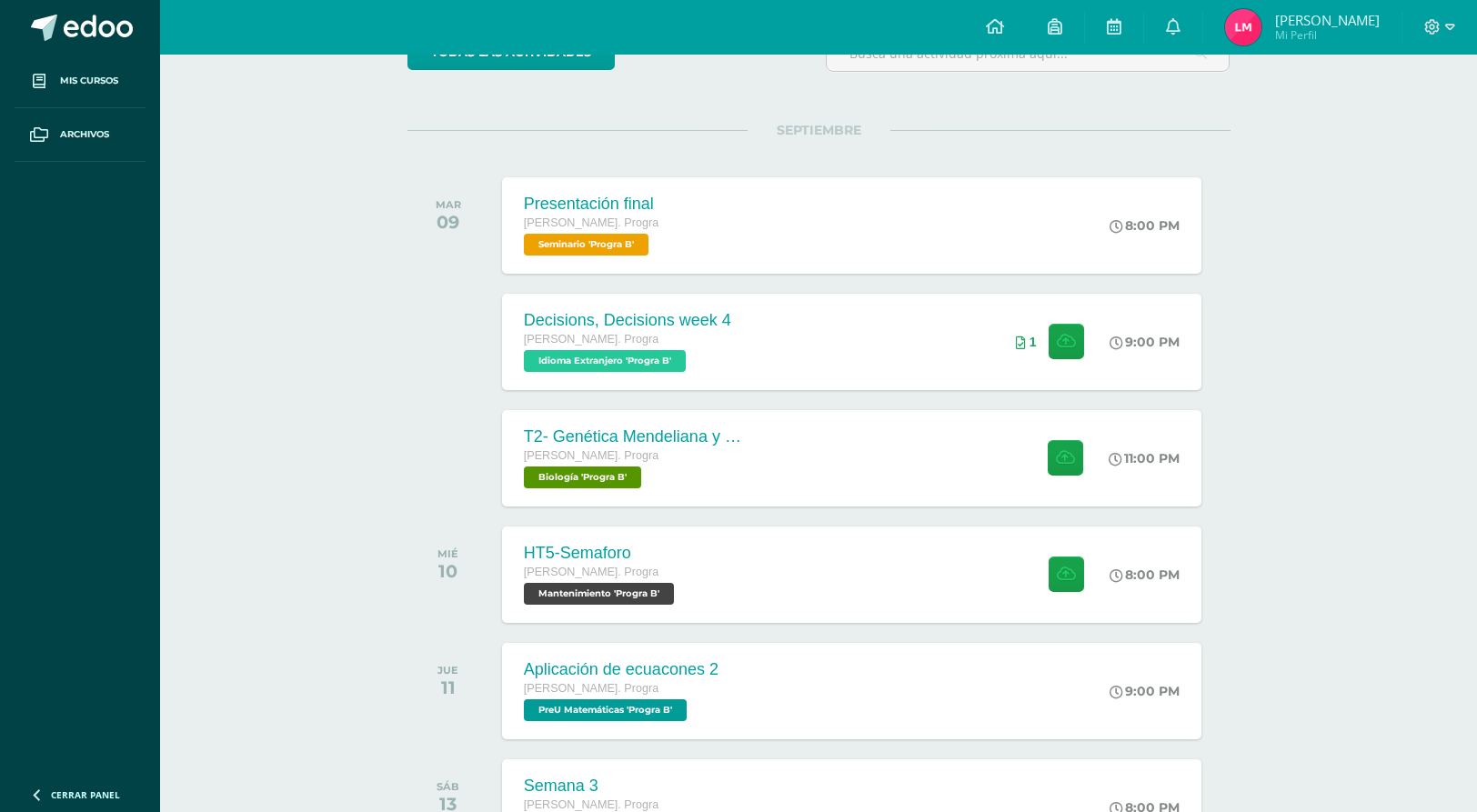
click at [1447, 38] on div at bounding box center [1440, 27] width 75 height 55
drag, startPoint x: 1430, startPoint y: 8, endPoint x: 1443, endPoint y: 12, distance: 13.6
click at [1437, 10] on div at bounding box center [1440, 27] width 75 height 55
click at [1448, 29] on icon at bounding box center [1450, 27] width 10 height 16
click at [1340, 127] on icon at bounding box center [1335, 124] width 12 height 12
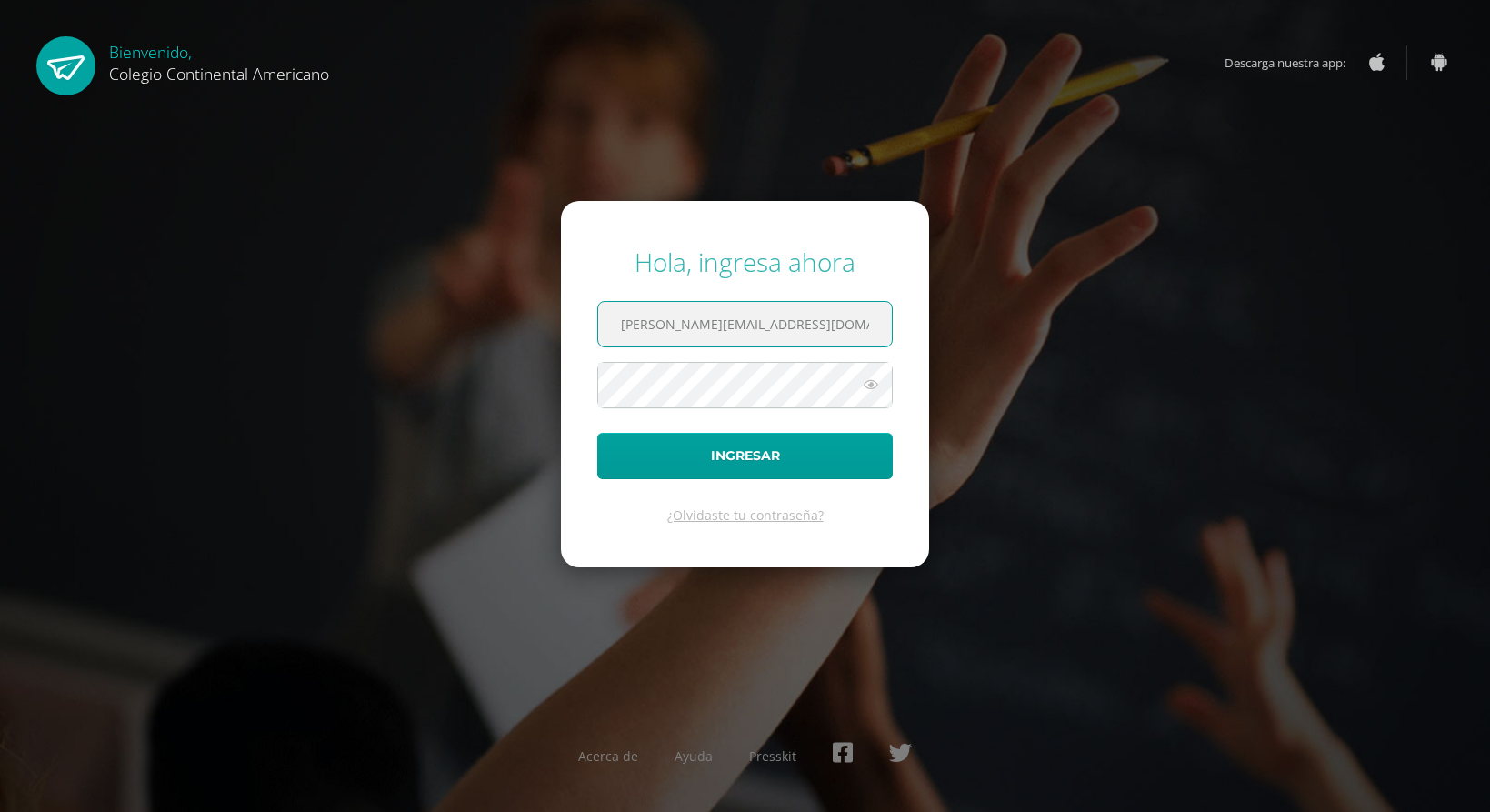
click at [687, 324] on input "[PERSON_NAME][EMAIL_ADDRESS][DOMAIN_NAME]" at bounding box center [745, 324] width 294 height 45
type input "[EMAIL_ADDRESS][DOMAIN_NAME]"
click at [695, 442] on button "Ingresar" at bounding box center [745, 456] width 296 height 46
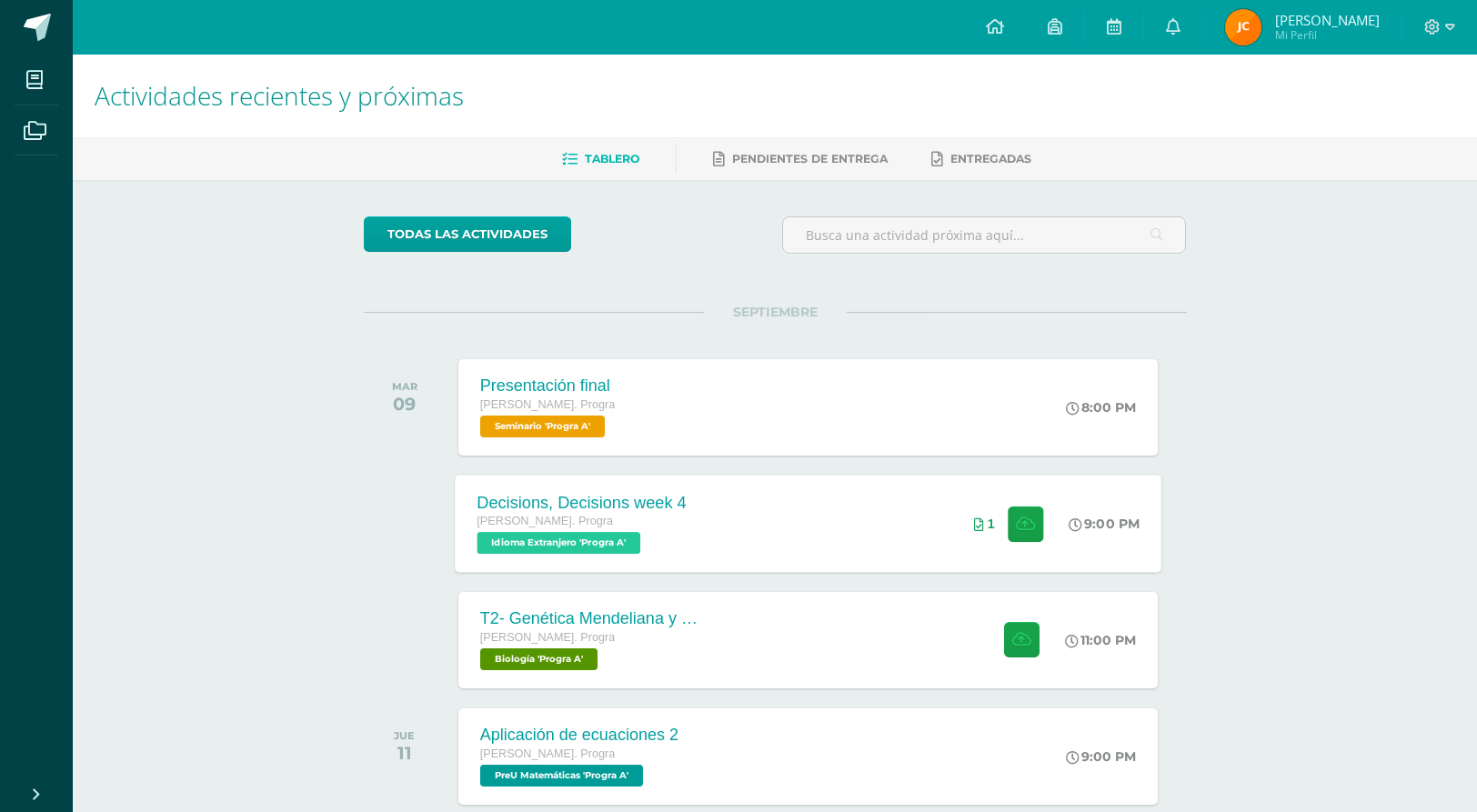
click at [695, 564] on div "Decisions, Decisions week 4 Quinto Bach. Progra Idioma Extranjero 'Progra A'" at bounding box center [581, 524] width 254 height 98
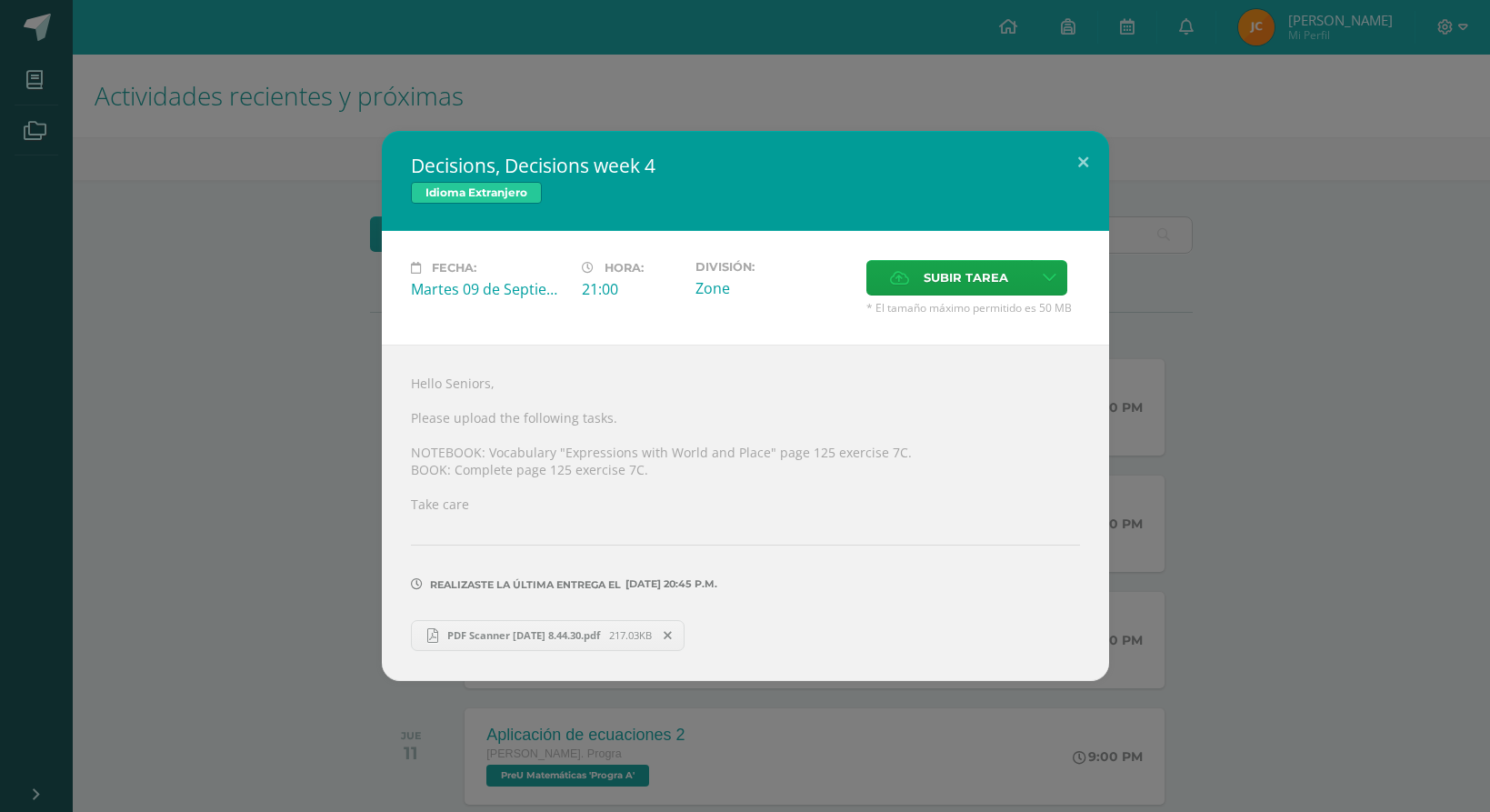
click at [280, 377] on div "Decisions, Decisions week 4 Idioma Extranjero Fecha: Martes 09 de Septiembre Ho…" at bounding box center [745, 406] width 1476 height 550
